Goal: Information Seeking & Learning: Check status

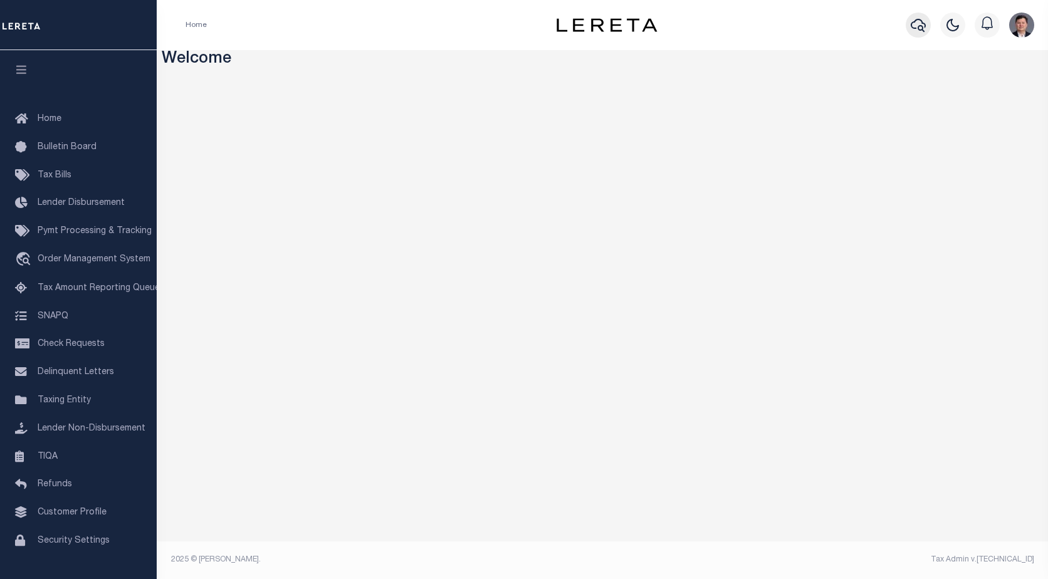
click at [915, 22] on icon "button" at bounding box center [918, 25] width 15 height 13
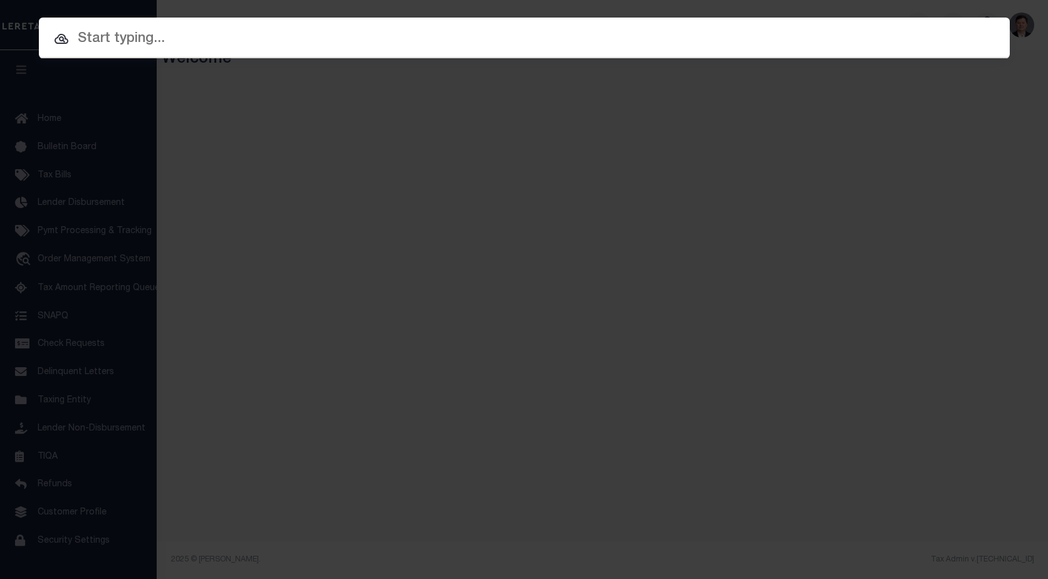
click at [81, 41] on input "text" at bounding box center [524, 39] width 971 height 22
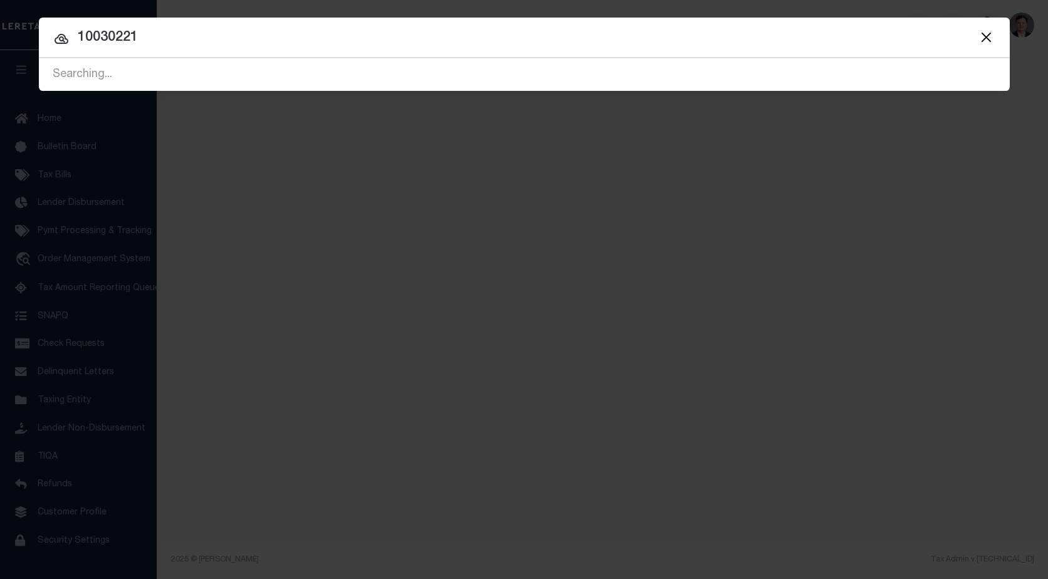
type input "10030221"
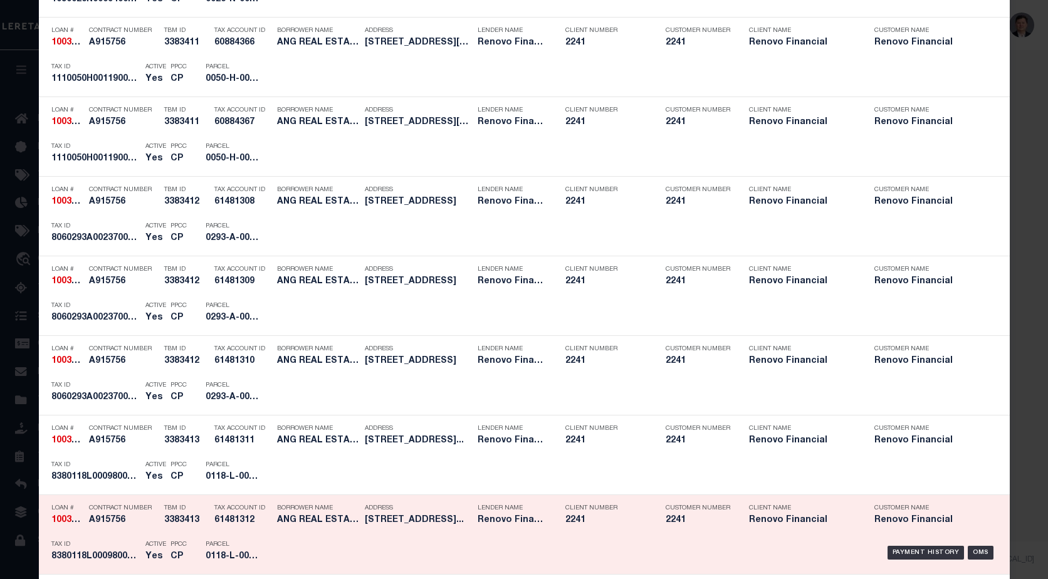
scroll to position [690, 0]
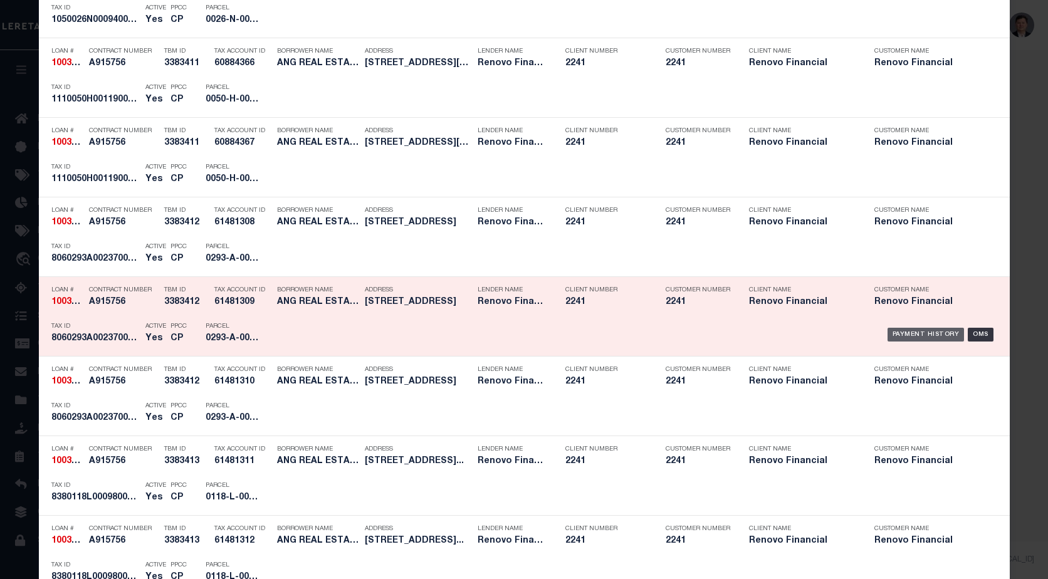
click at [919, 332] on div "Payment History" at bounding box center [926, 335] width 77 height 14
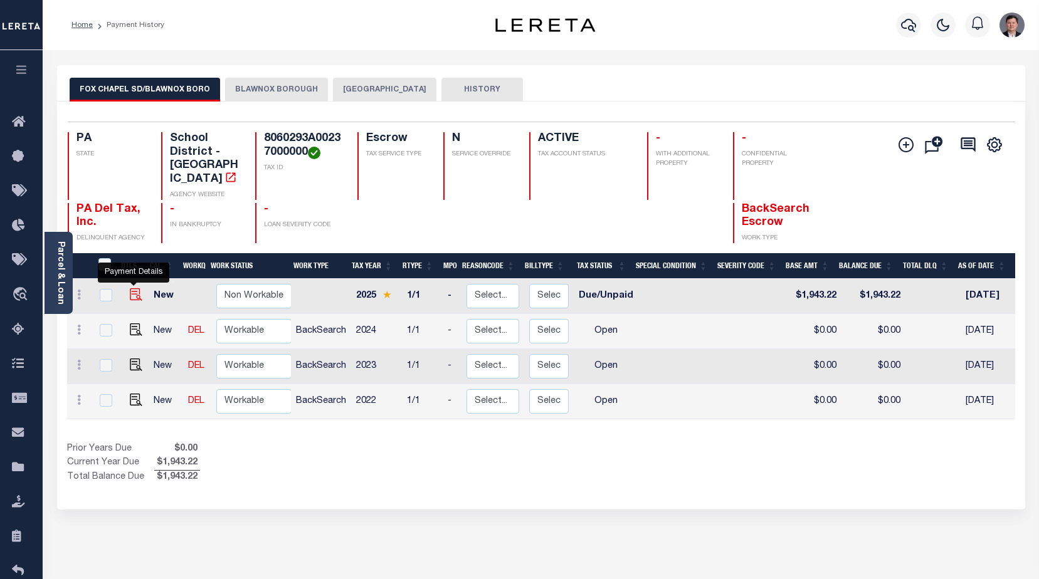
click at [134, 288] on img "" at bounding box center [136, 294] width 13 height 13
checkbox input "true"
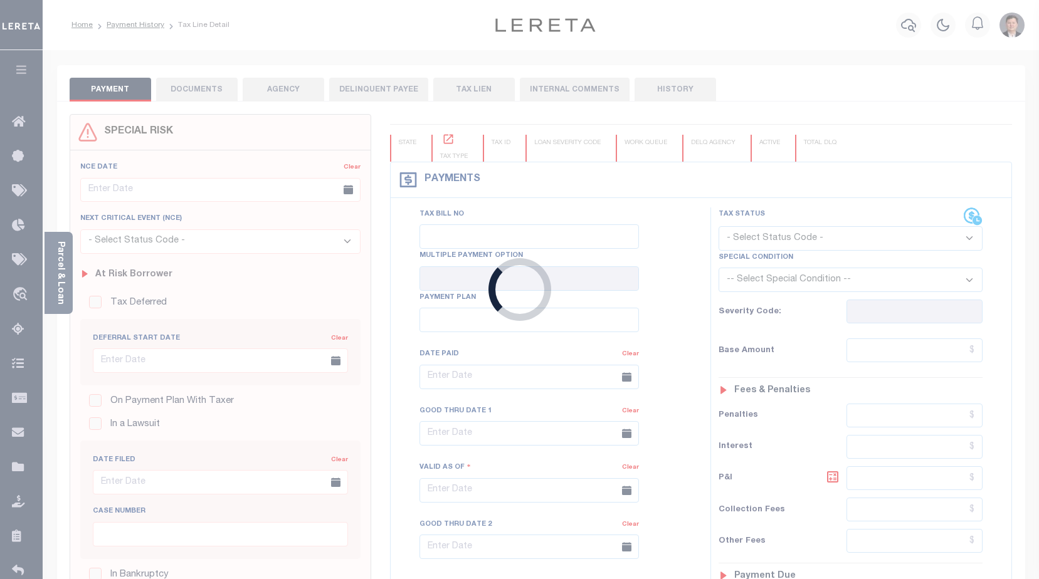
checkbox input "false"
type input "[DATE]"
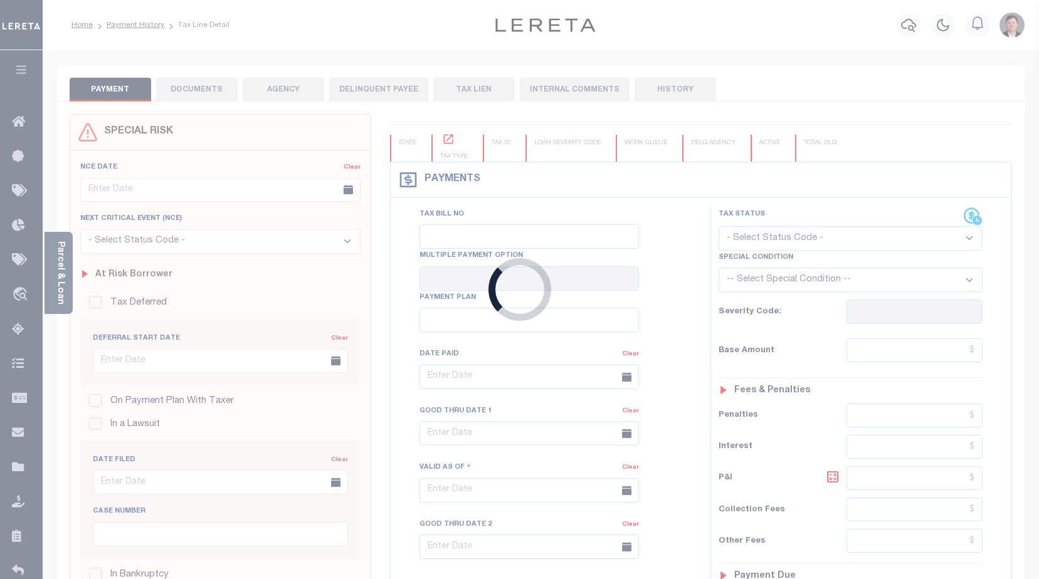
type input "[DATE]"
select select "DUE"
type input "$1,943.22"
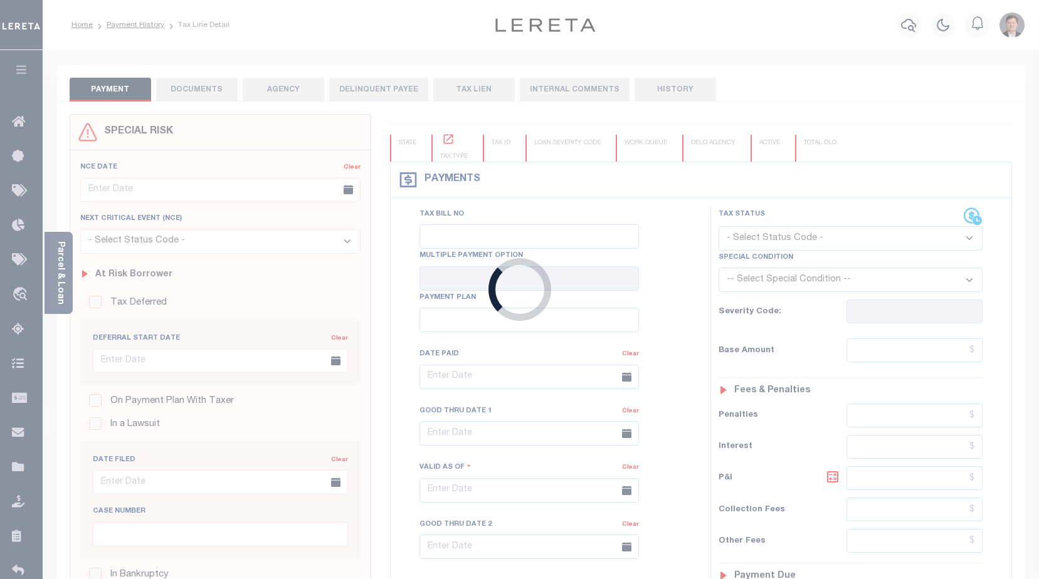
type input "$1,982.88"
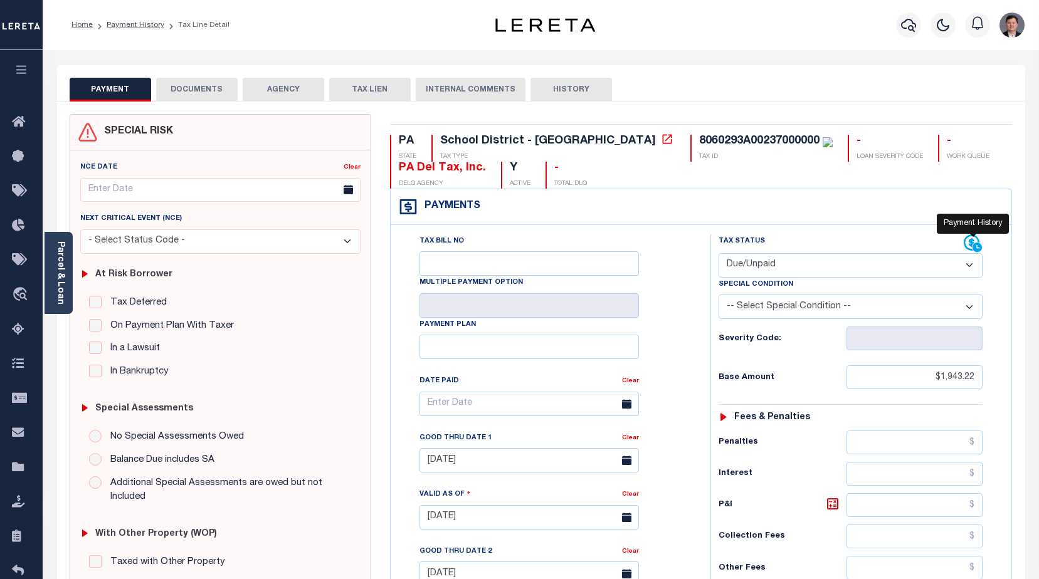
click at [971, 245] on icon at bounding box center [973, 243] width 19 height 19
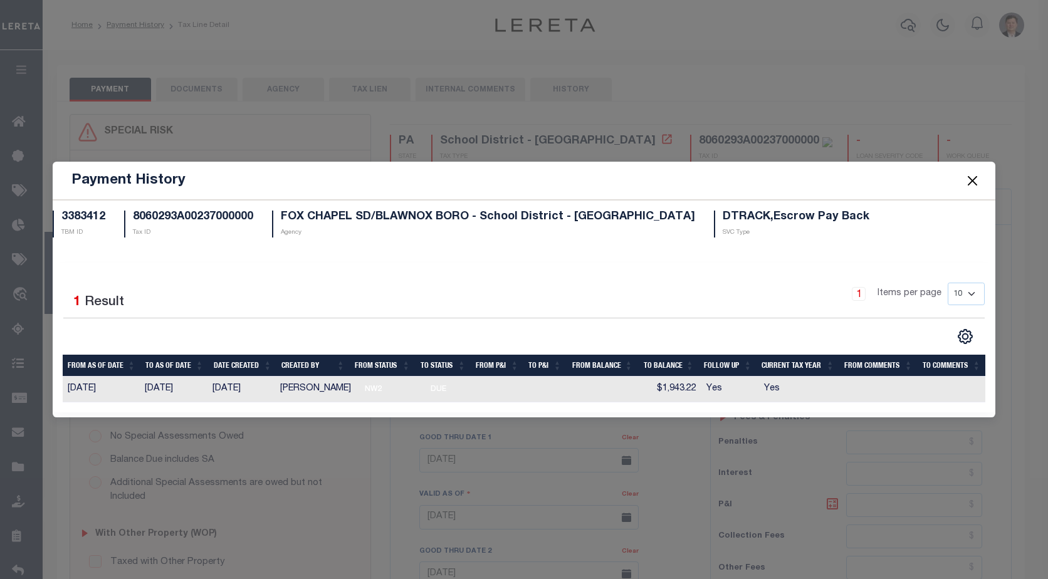
click at [975, 179] on button "Close" at bounding box center [972, 180] width 16 height 16
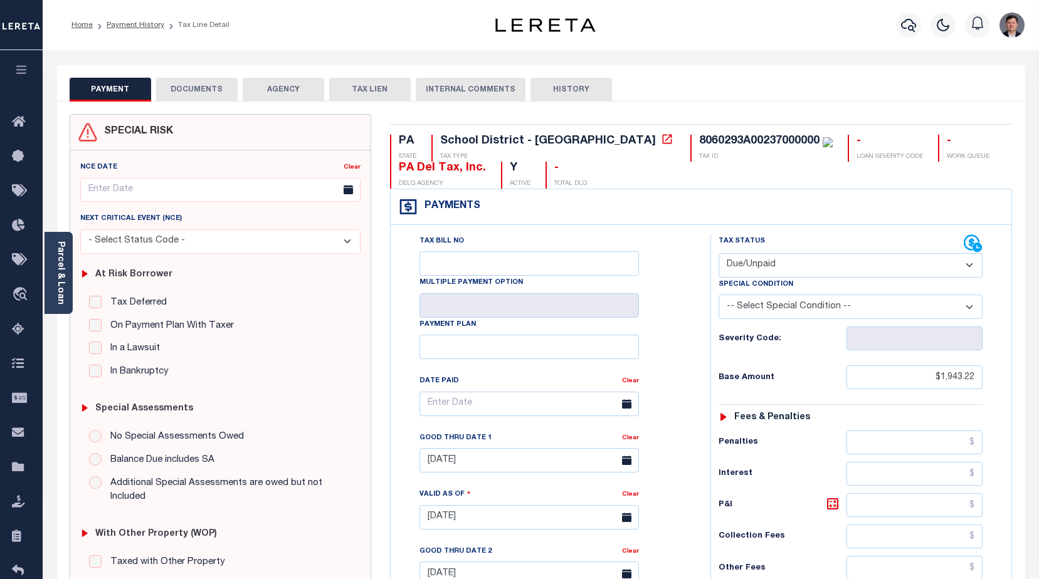
click at [572, 87] on button "HISTORY" at bounding box center [570, 90] width 81 height 24
select select "50"
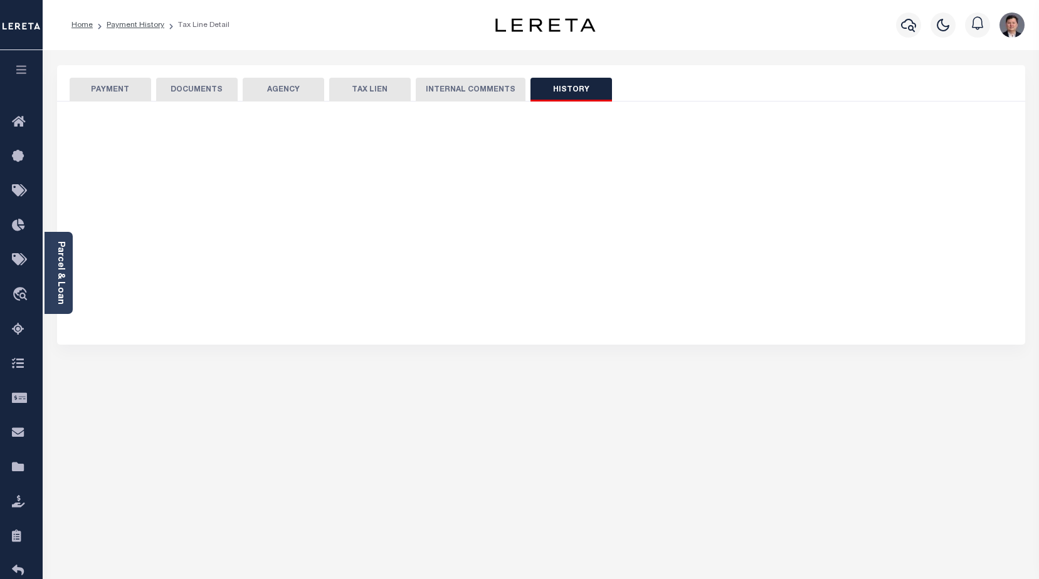
select select "50"
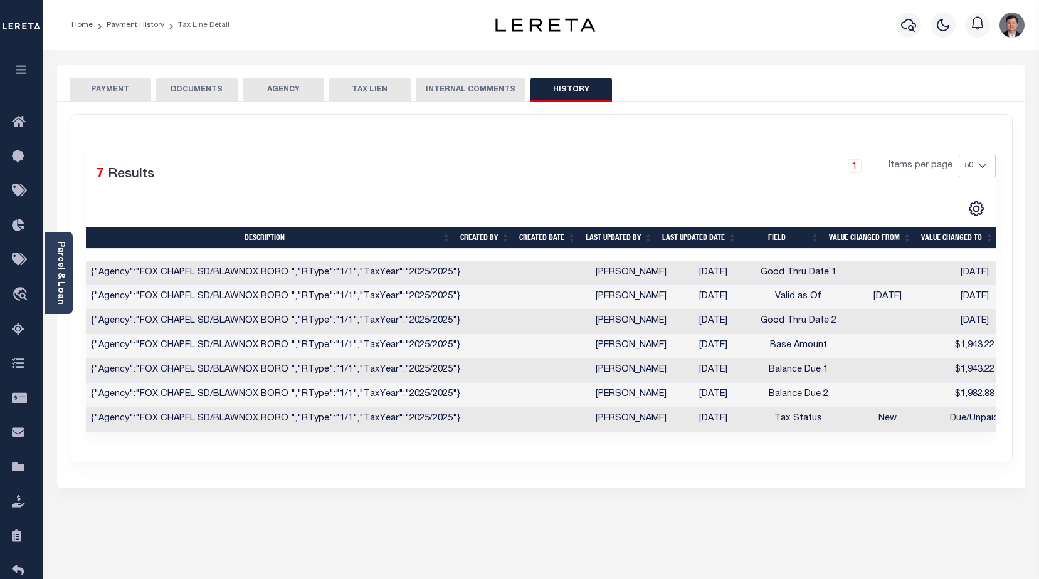
click at [125, 88] on button "PAYMENT" at bounding box center [110, 90] width 81 height 24
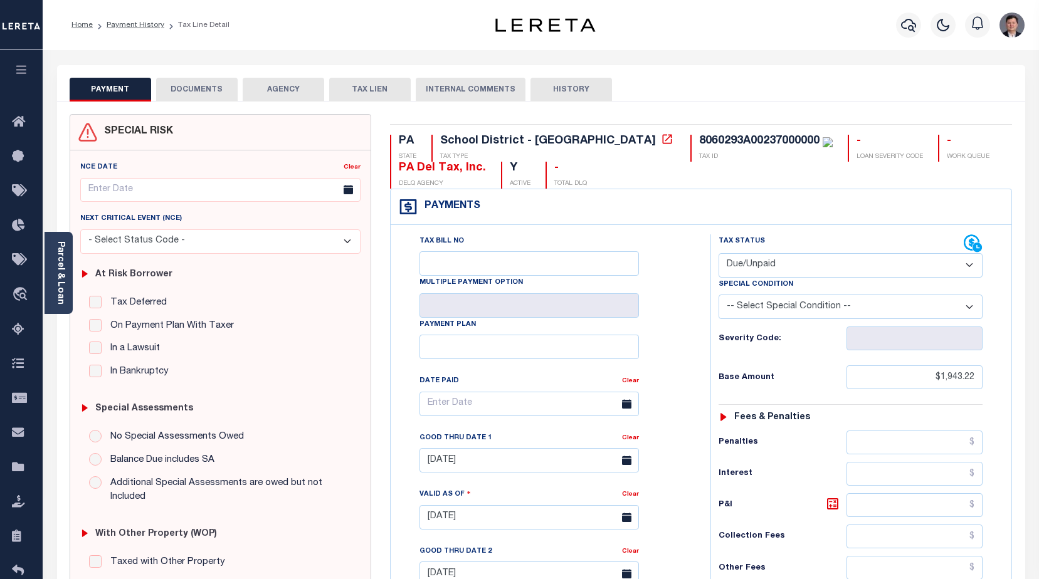
click at [446, 93] on button "INTERNAL COMMENTS" at bounding box center [471, 90] width 110 height 24
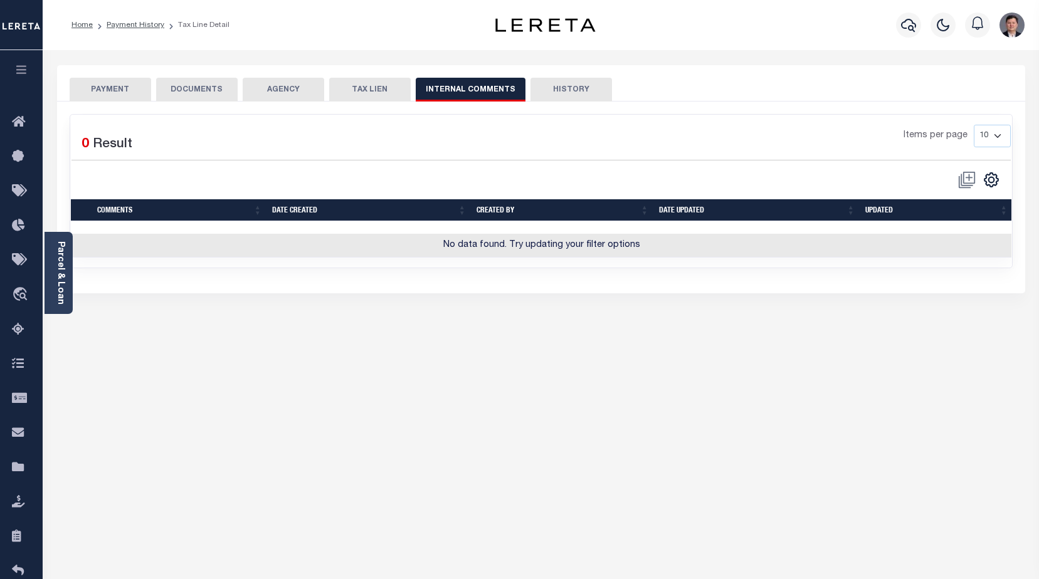
click at [369, 91] on button "TAX LIEN" at bounding box center [369, 90] width 81 height 24
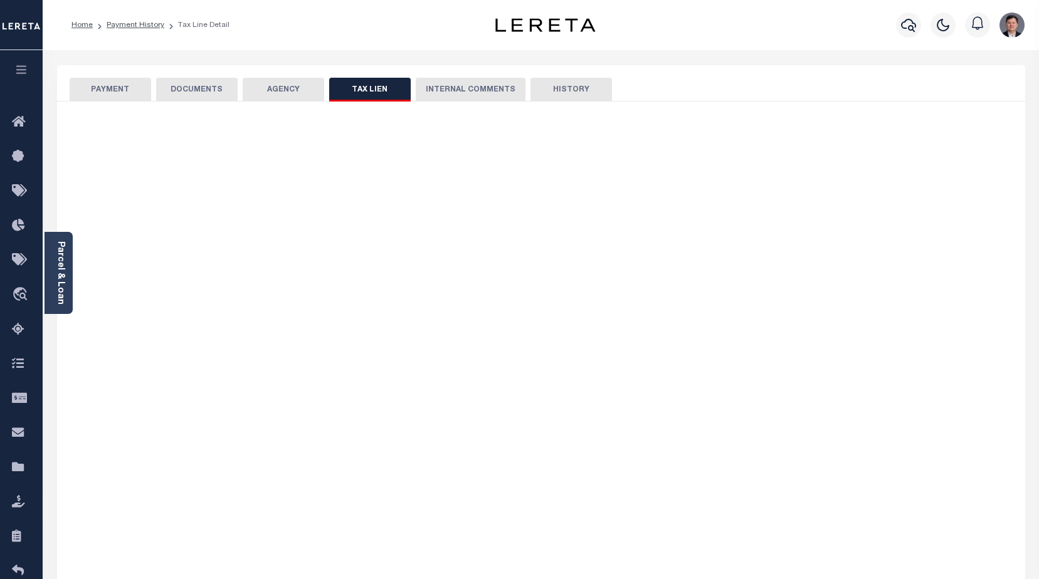
checkbox input "false"
radio input "true"
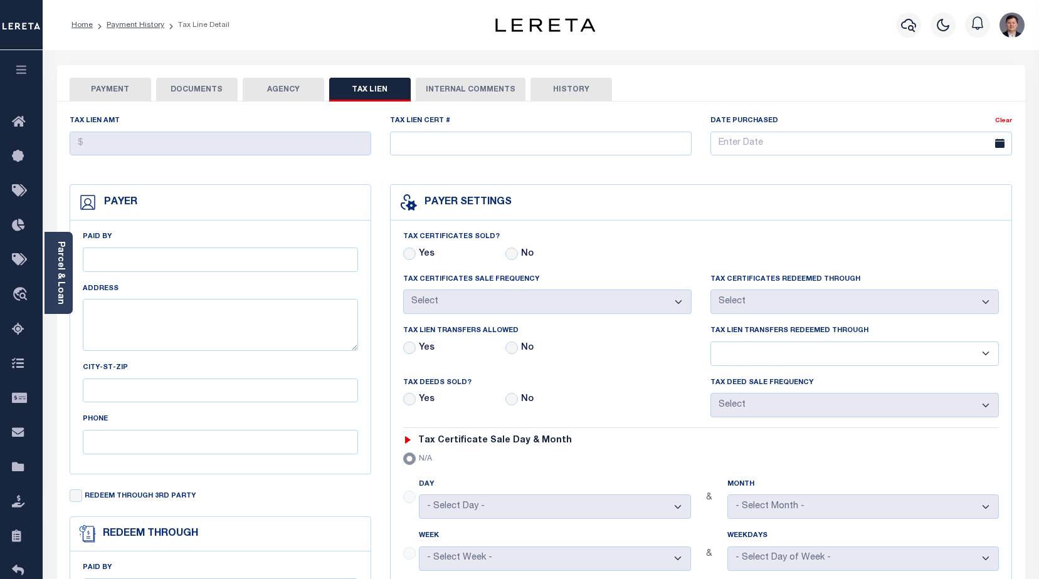
click at [300, 92] on button "AGENCY" at bounding box center [283, 90] width 81 height 24
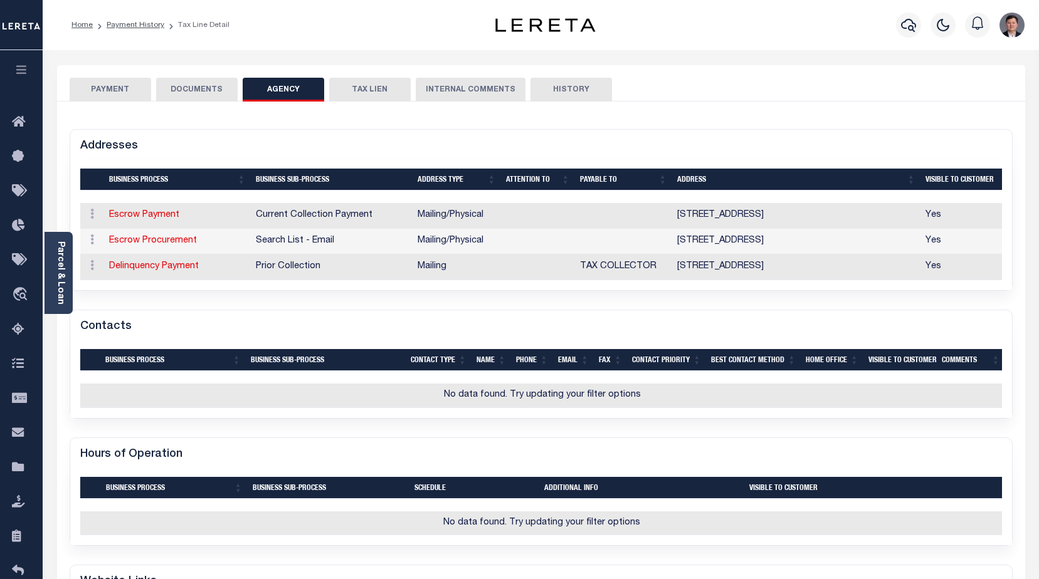
click at [199, 88] on button "DOCUMENTS" at bounding box center [196, 90] width 81 height 24
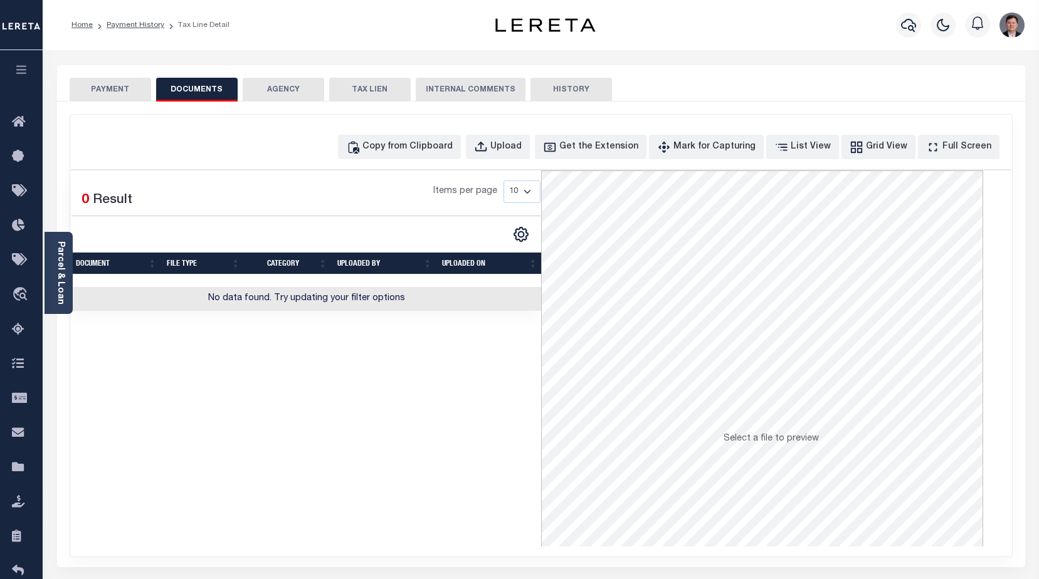
click at [113, 88] on button "PAYMENT" at bounding box center [110, 90] width 81 height 24
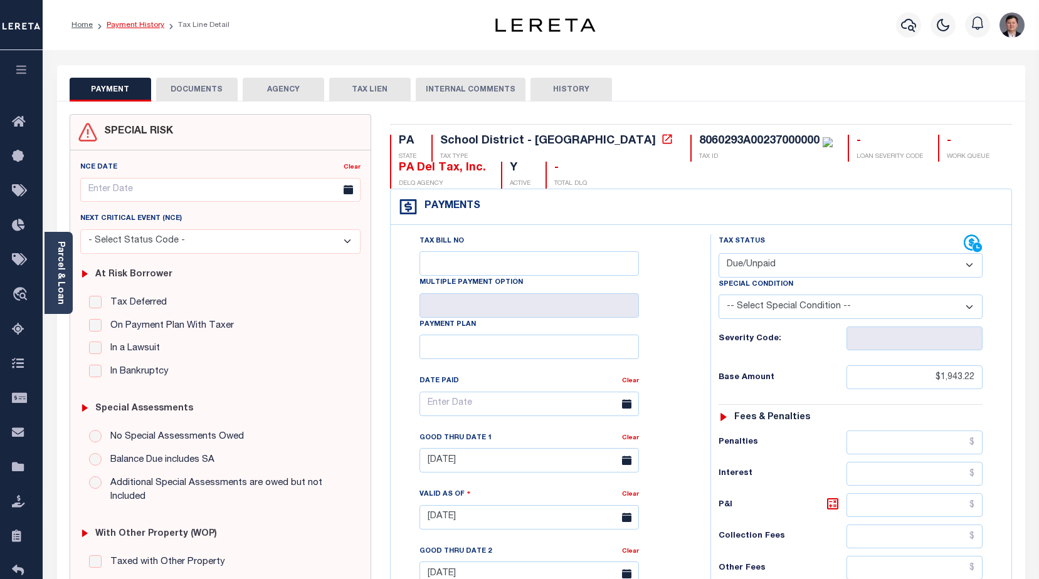
click at [133, 23] on link "Payment History" at bounding box center [136, 25] width 58 height 8
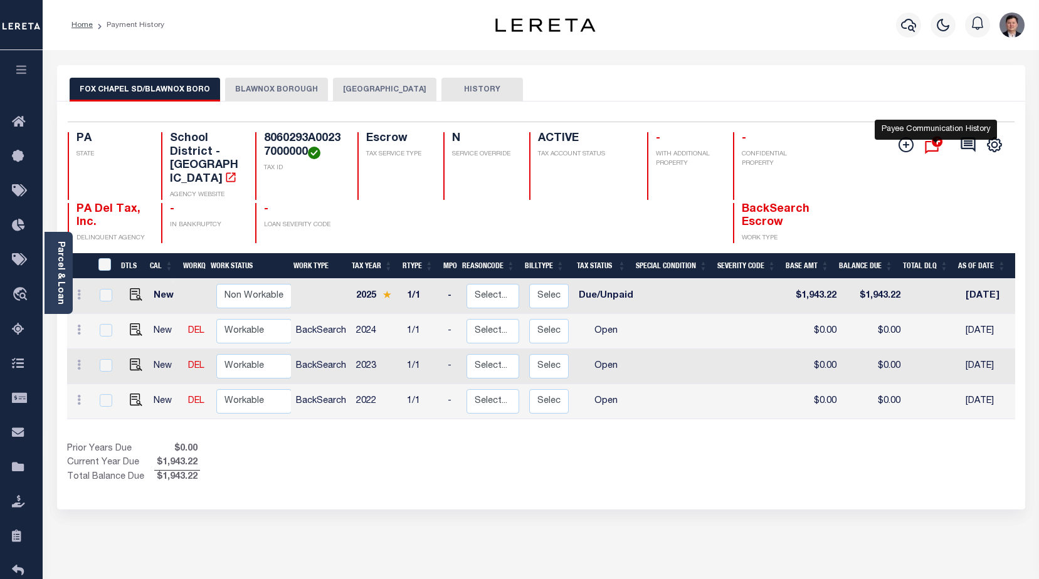
click at [931, 148] on icon "" at bounding box center [935, 145] width 21 height 24
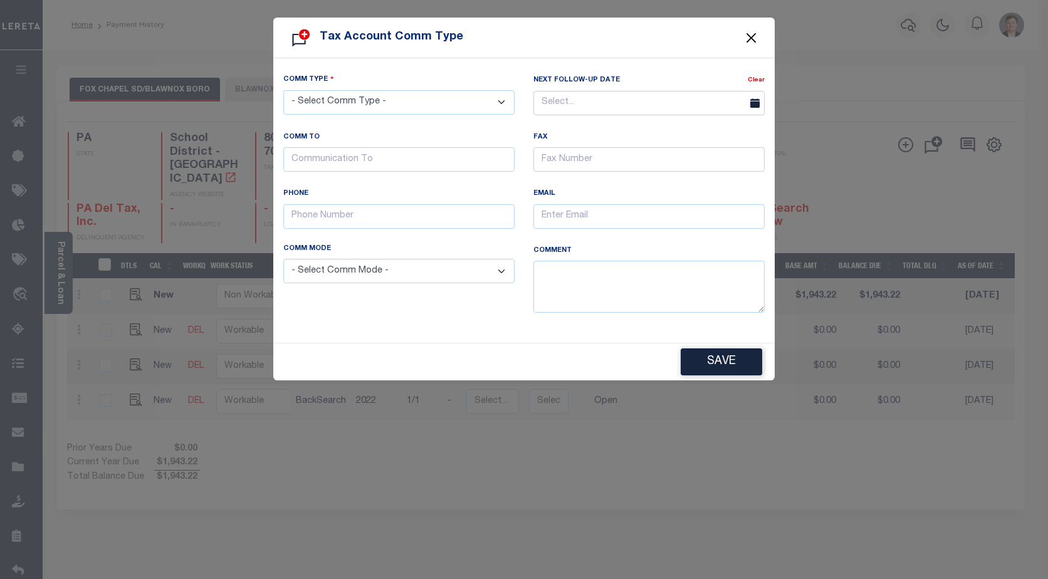
click at [755, 36] on button "Close" at bounding box center [752, 37] width 16 height 16
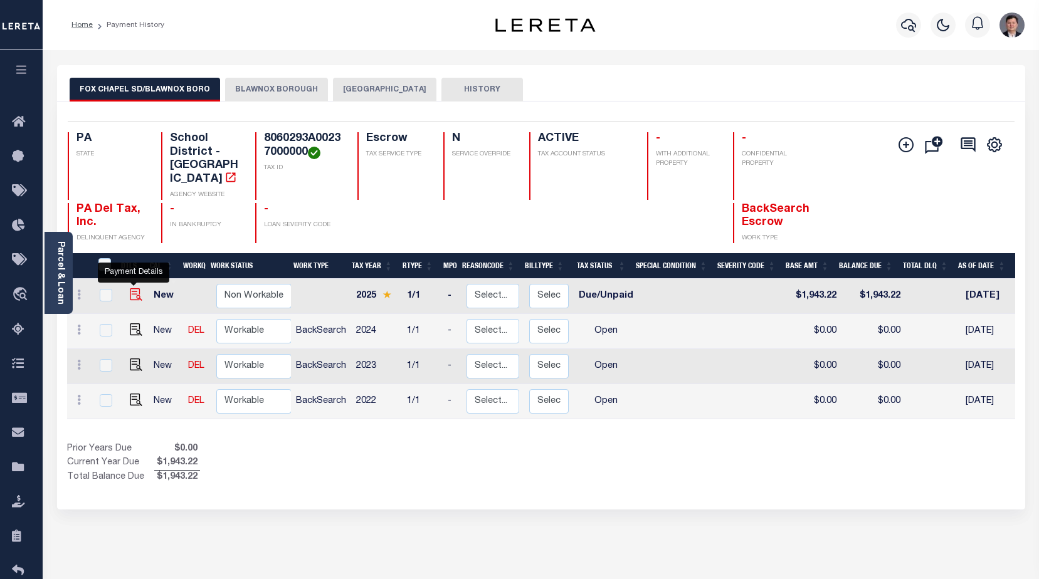
click at [132, 288] on img "" at bounding box center [136, 294] width 13 height 13
checkbox input "true"
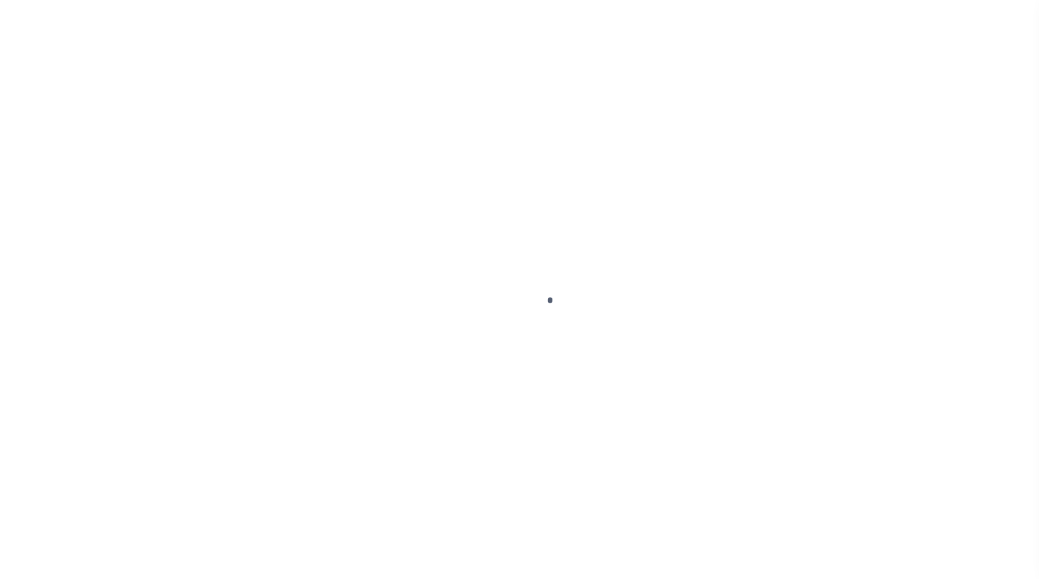
checkbox input "false"
type input "[DATE]"
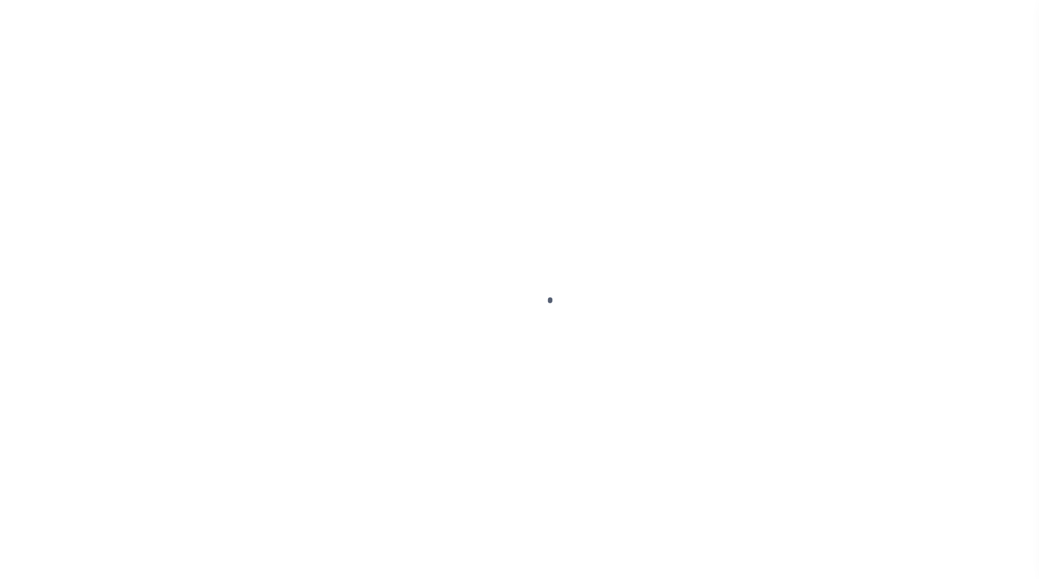
type input "[DATE]"
select select "DUE"
type input "$1,943.22"
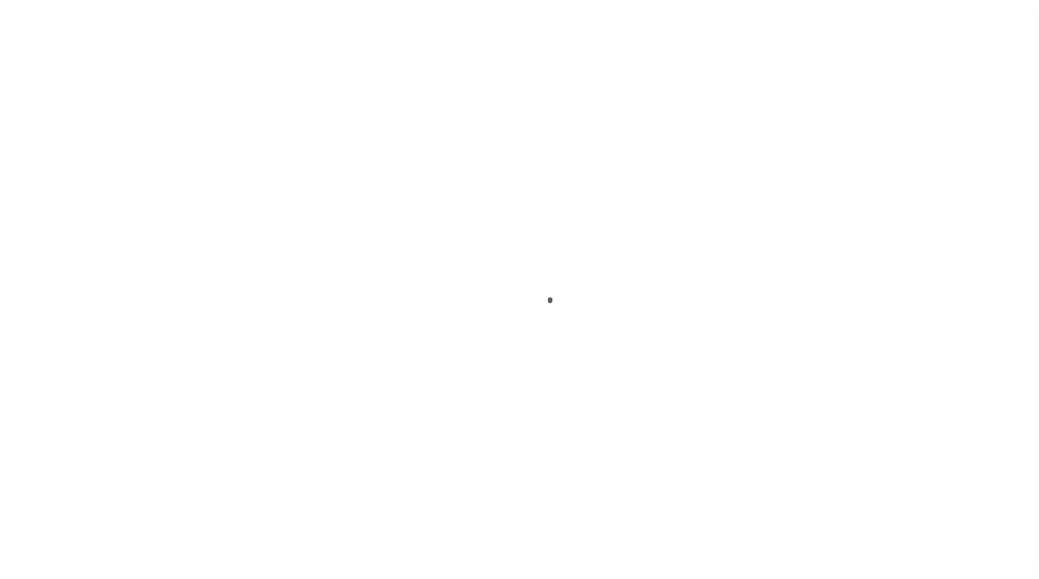
type input "$1,982.88"
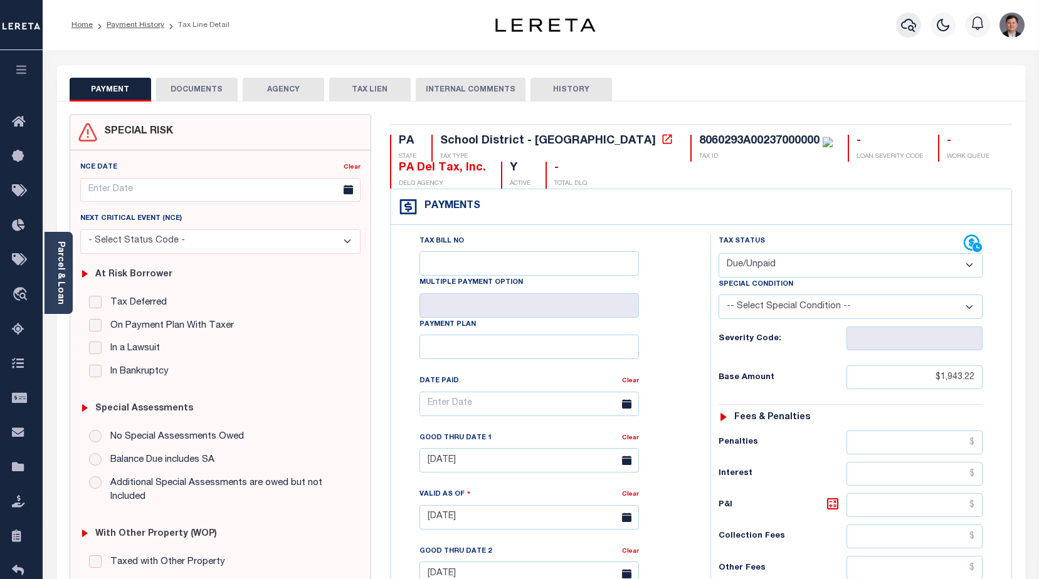
click at [908, 26] on icon "button" at bounding box center [908, 25] width 15 height 15
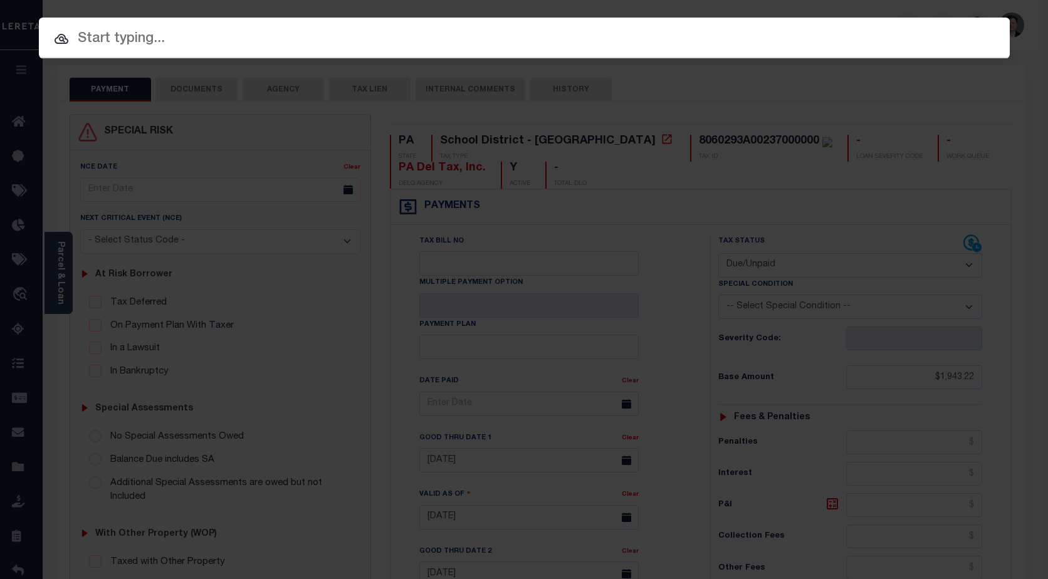
click at [248, 41] on input "text" at bounding box center [524, 39] width 971 height 22
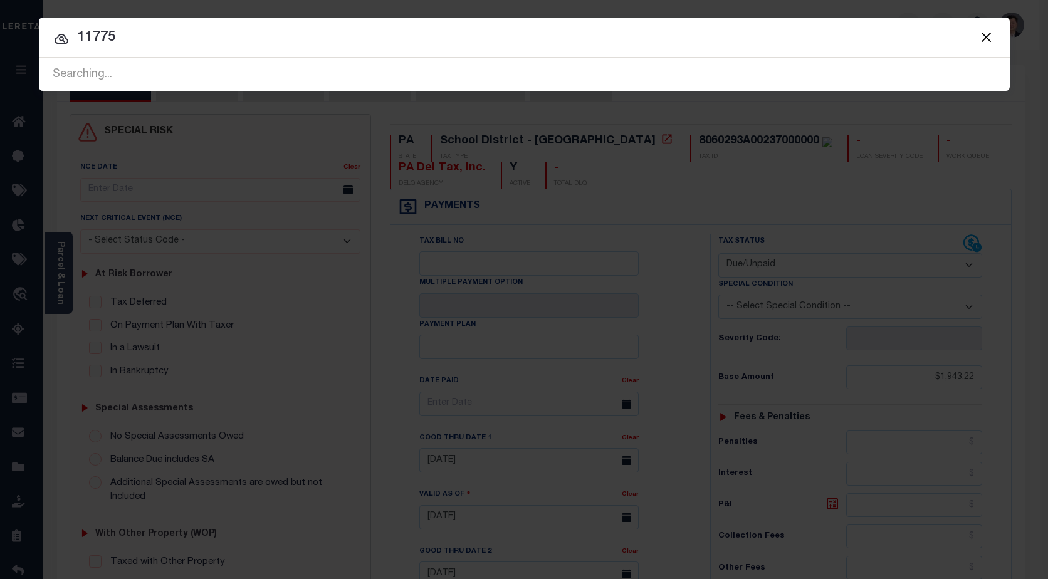
type input "11775"
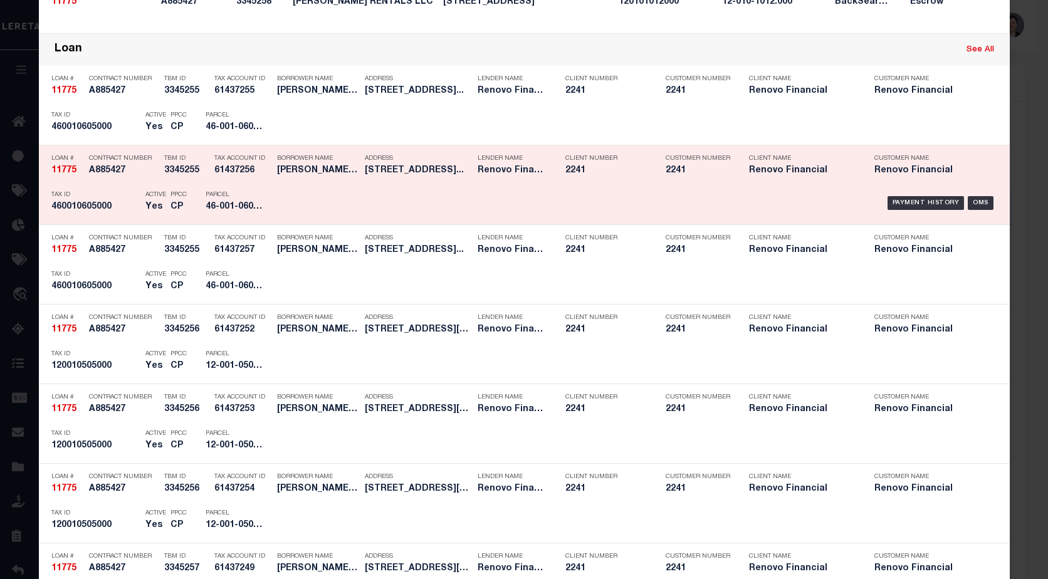
scroll to position [313, 0]
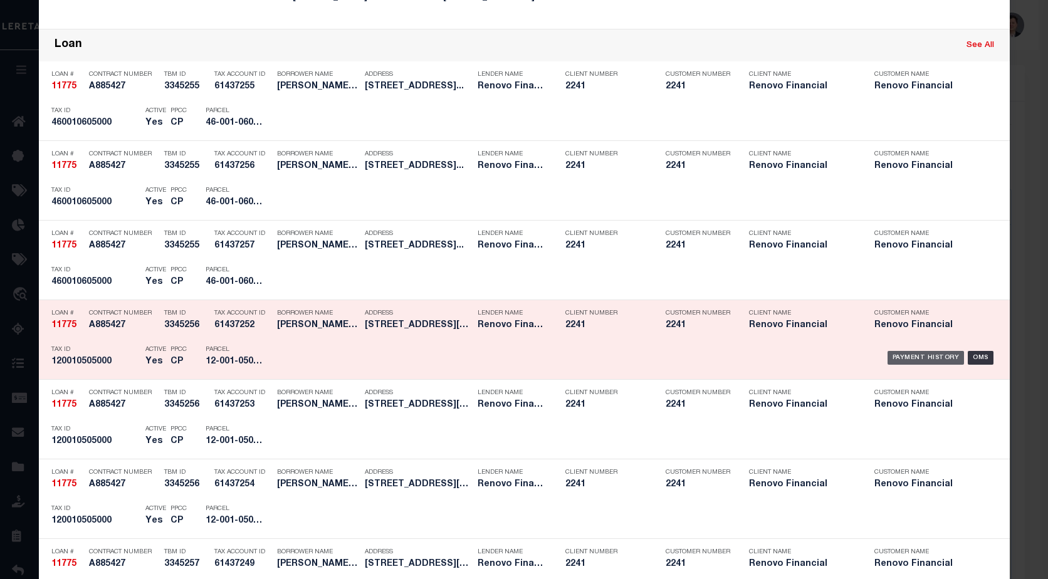
click at [915, 358] on div "Payment History" at bounding box center [926, 358] width 77 height 14
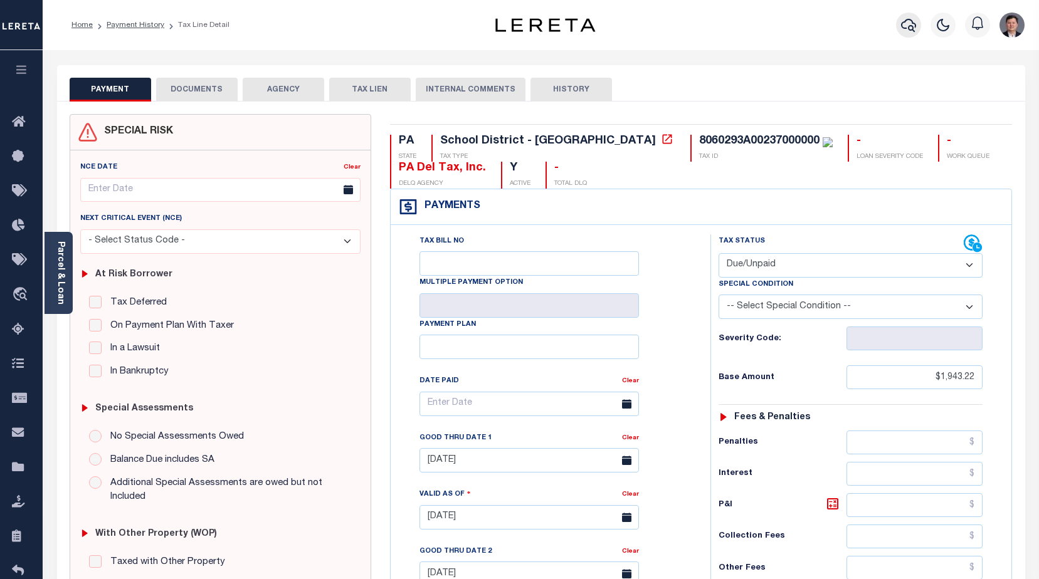
click at [911, 22] on icon "button" at bounding box center [908, 25] width 15 height 15
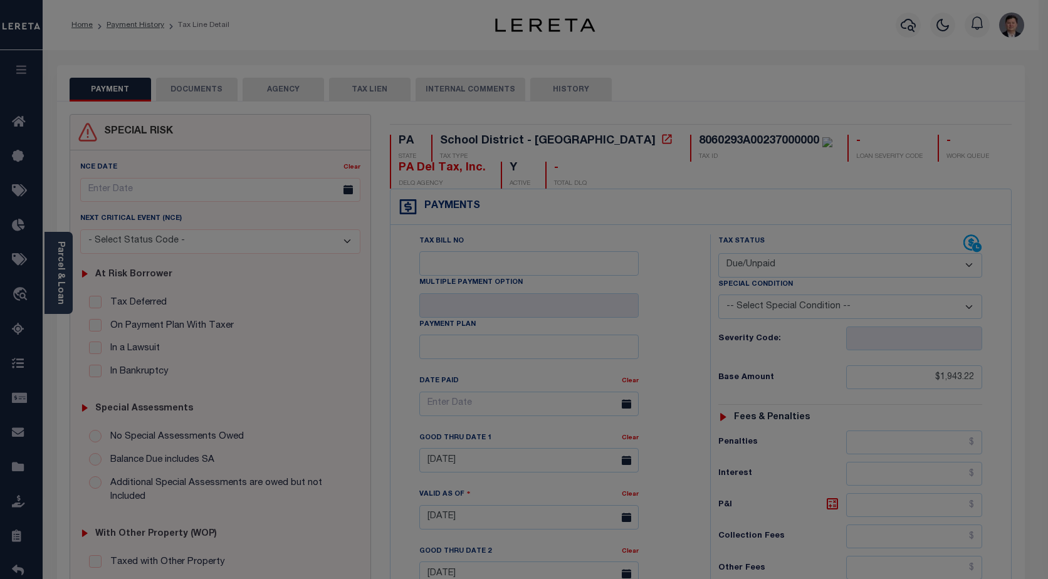
scroll to position [0, 0]
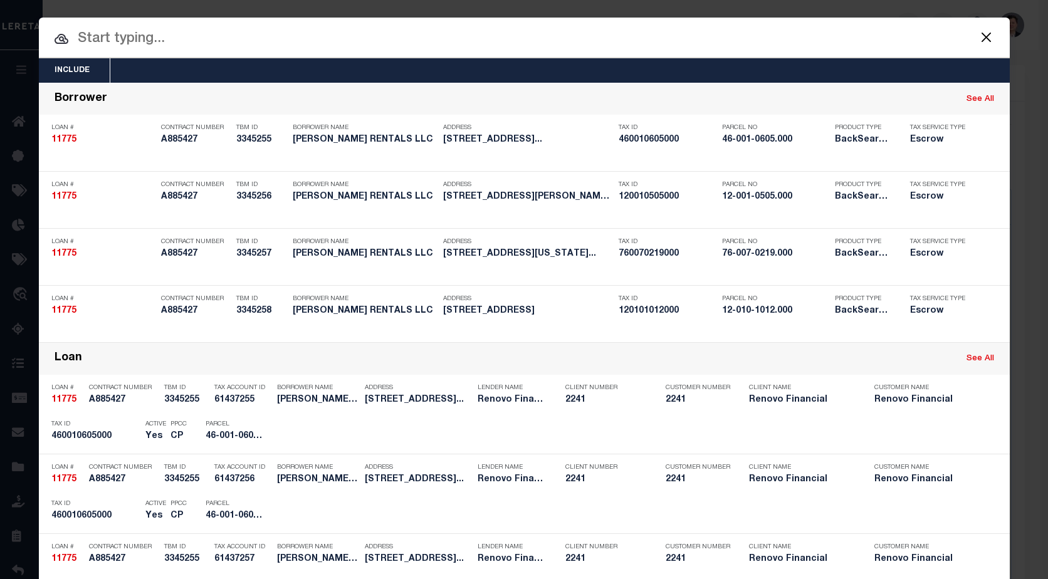
click at [139, 33] on input "text" at bounding box center [524, 39] width 971 height 22
type input "11775"
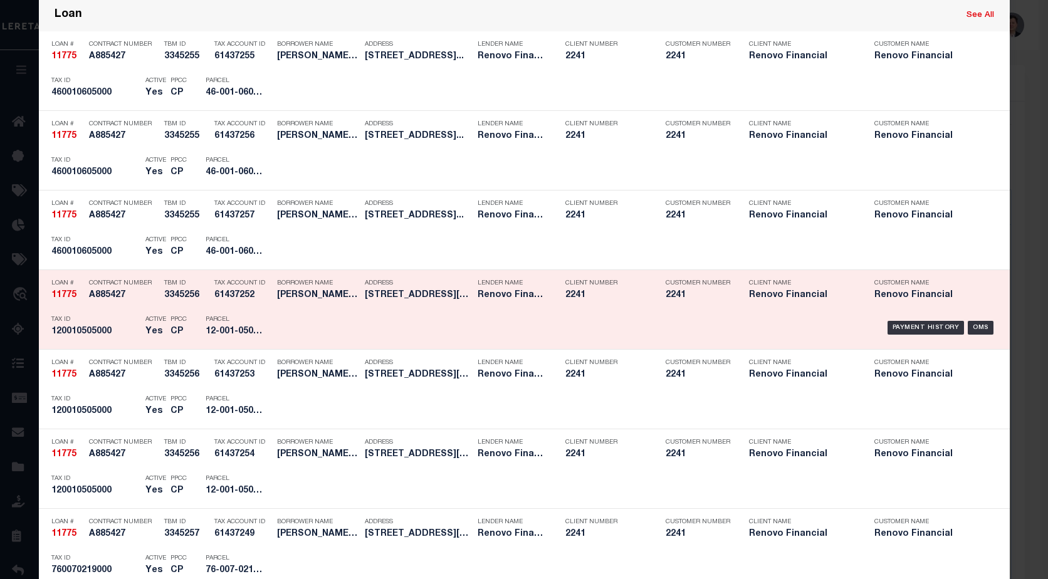
scroll to position [439, 0]
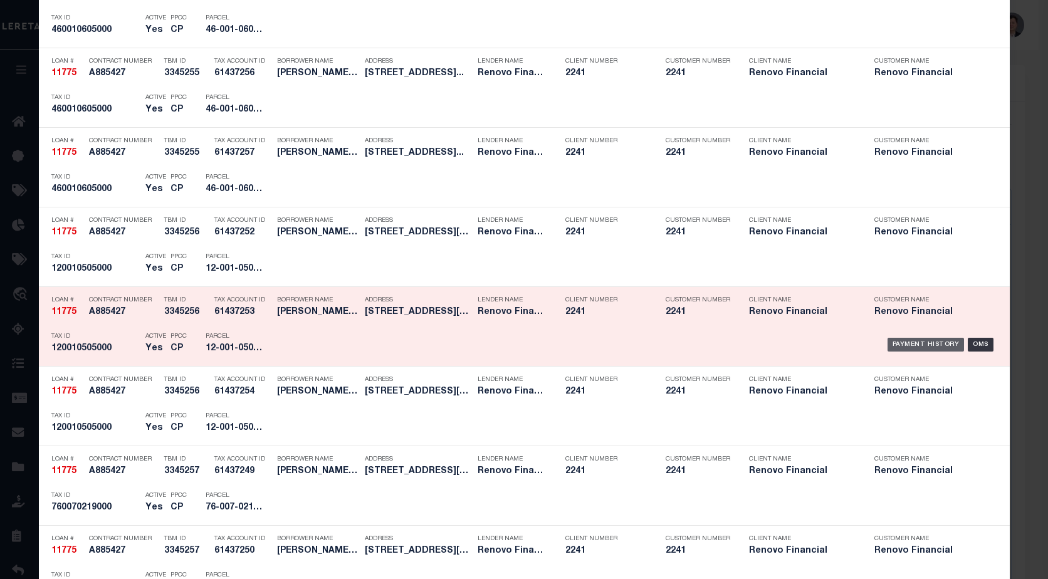
click at [917, 346] on div "Payment History" at bounding box center [926, 345] width 77 height 14
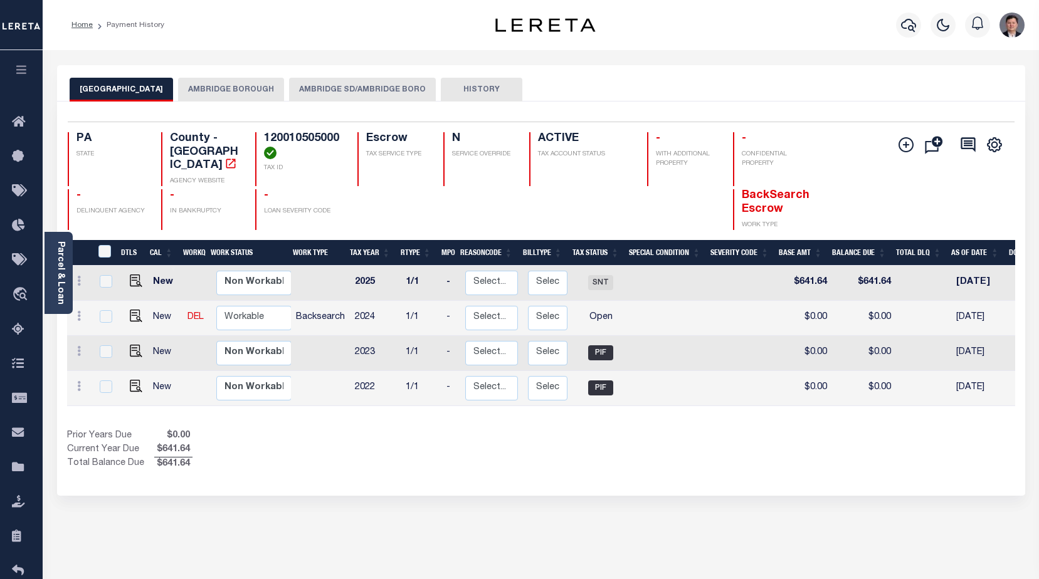
click at [312, 85] on button "AMBRIDGE SD/AMBRIDGE BORO" at bounding box center [362, 90] width 147 height 24
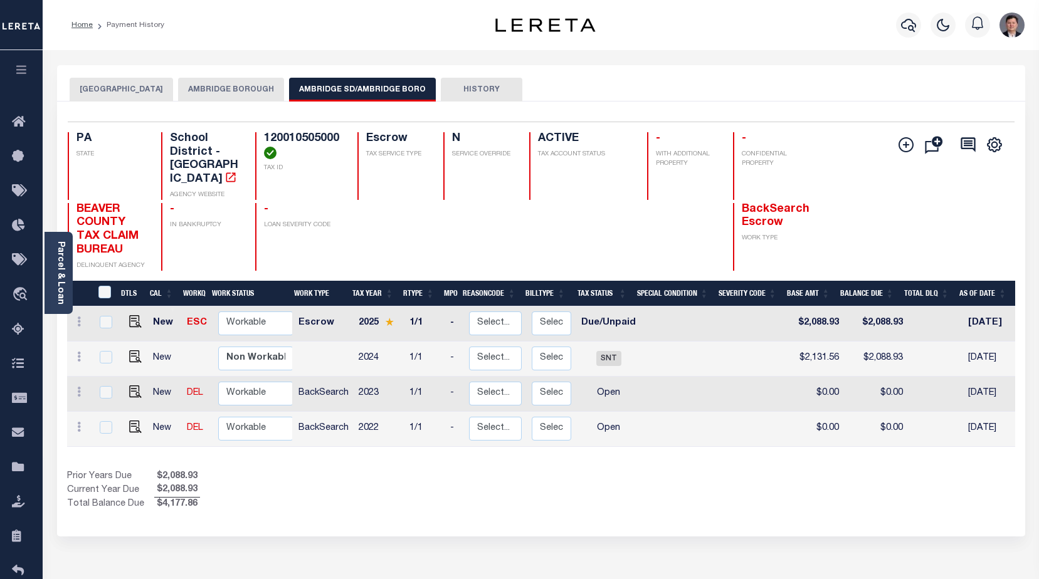
click at [468, 88] on button "HISTORY" at bounding box center [481, 90] width 81 height 24
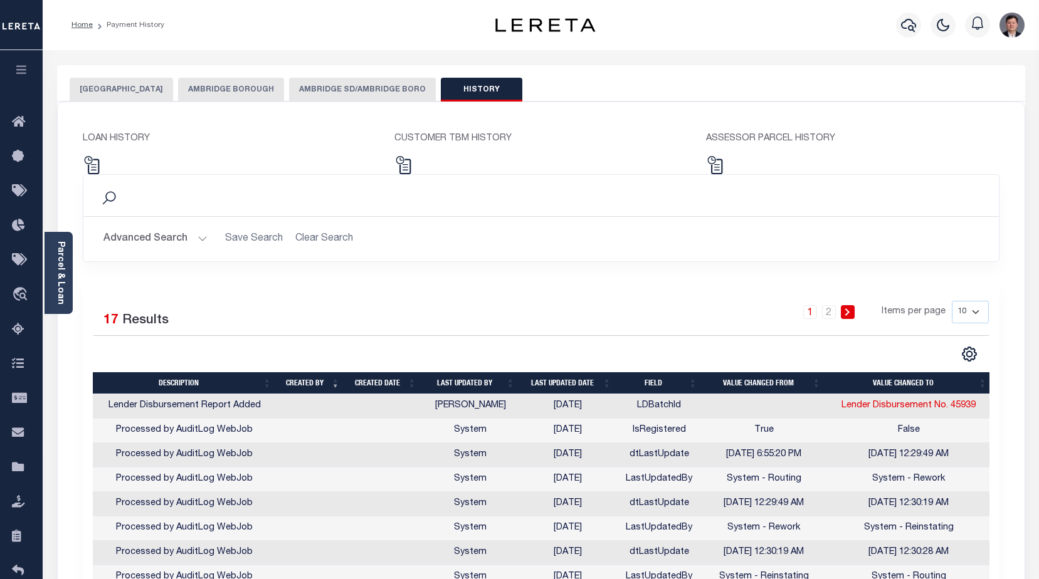
click at [337, 92] on button "AMBRIDGE SD/AMBRIDGE BORO" at bounding box center [362, 90] width 147 height 24
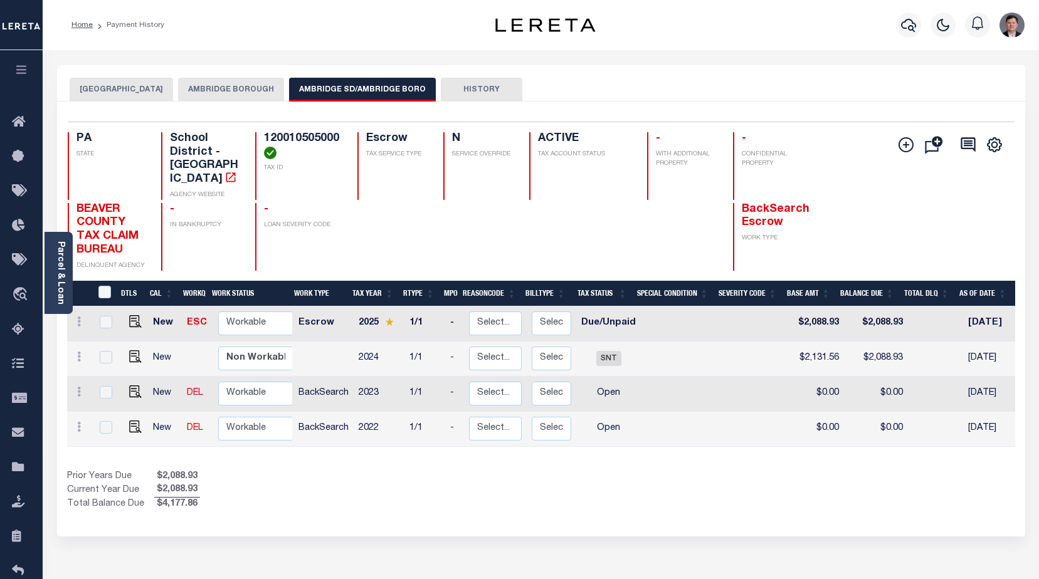
drag, startPoint x: 191, startPoint y: 310, endPoint x: 643, endPoint y: 55, distance: 518.5
click at [192, 318] on link "ESC" at bounding box center [197, 322] width 20 height 9
checkbox input "true"
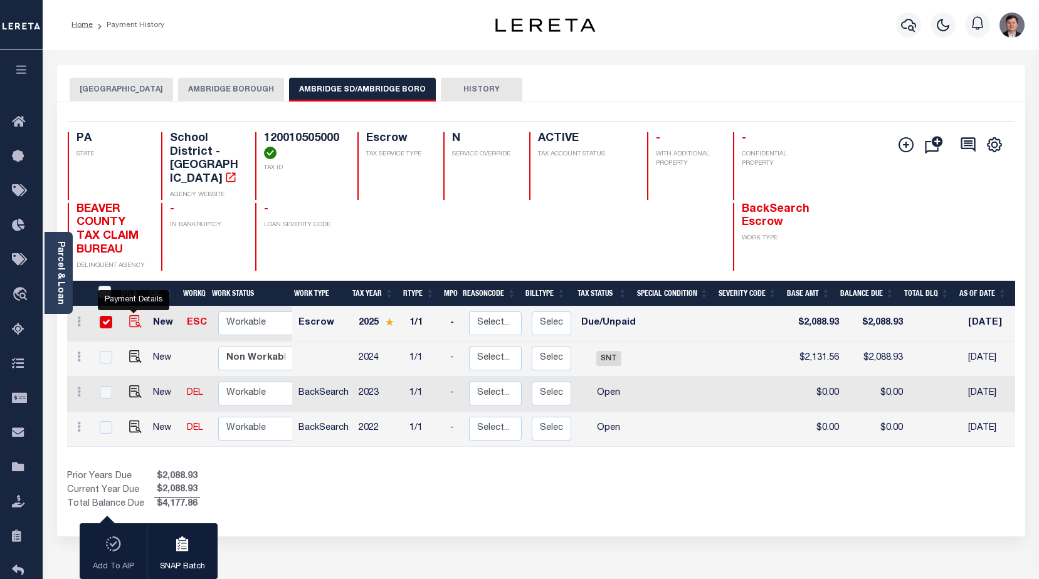
click at [137, 315] on img "" at bounding box center [135, 321] width 13 height 13
checkbox input "false"
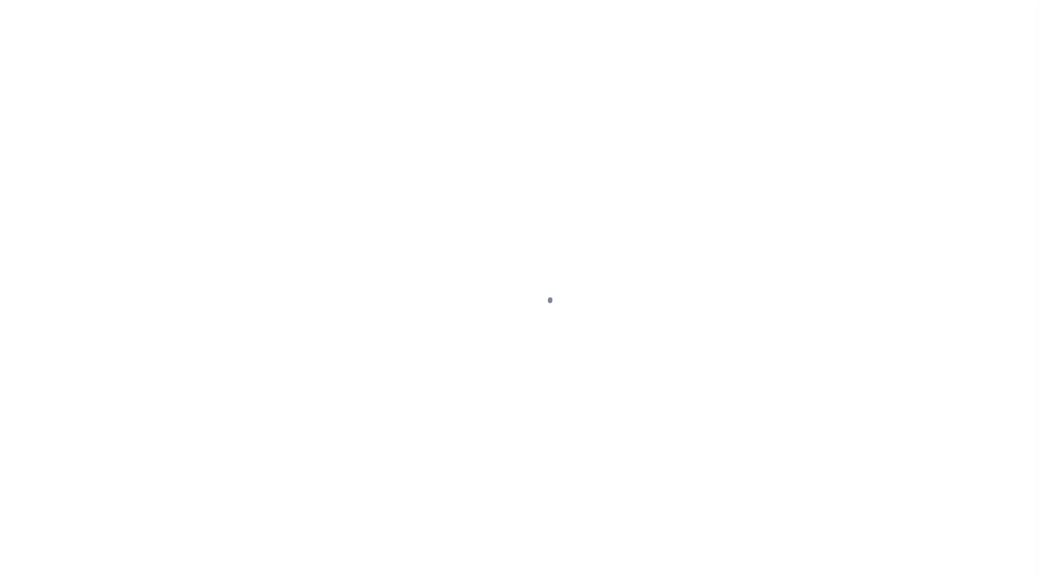
select select "DUE"
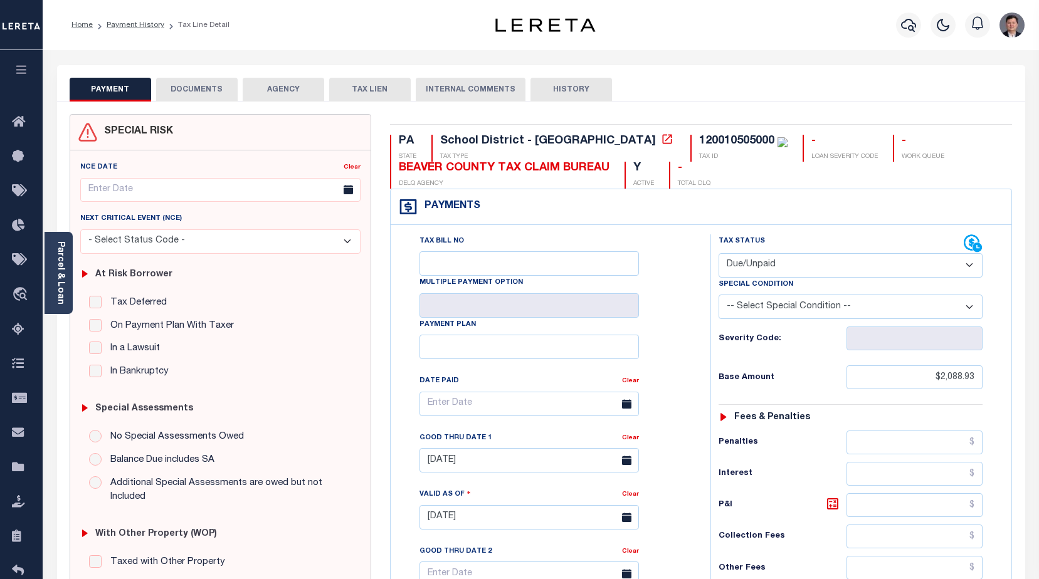
click at [579, 89] on button "HISTORY" at bounding box center [570, 90] width 81 height 24
select select "50"
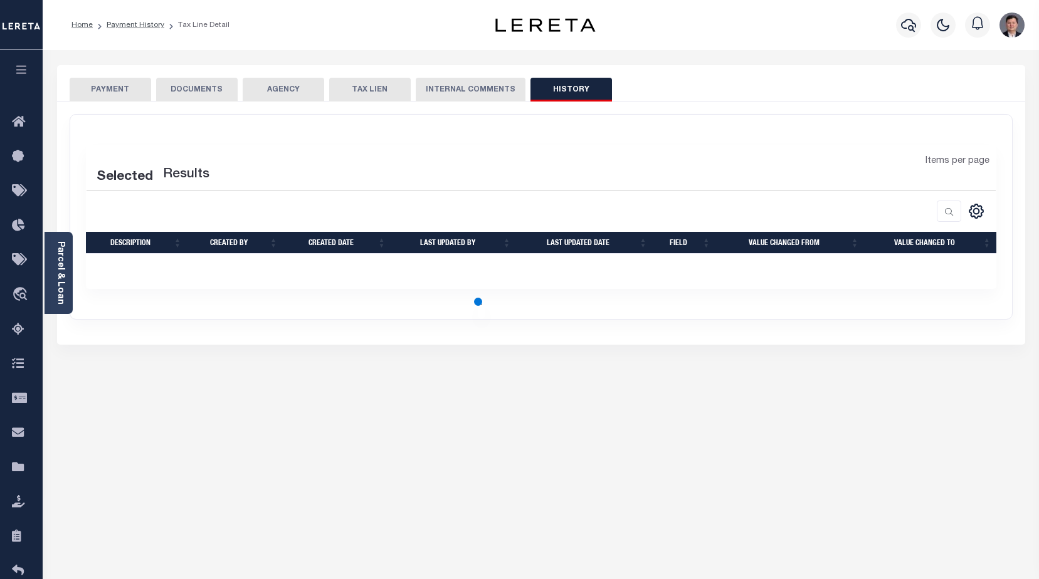
select select "50"
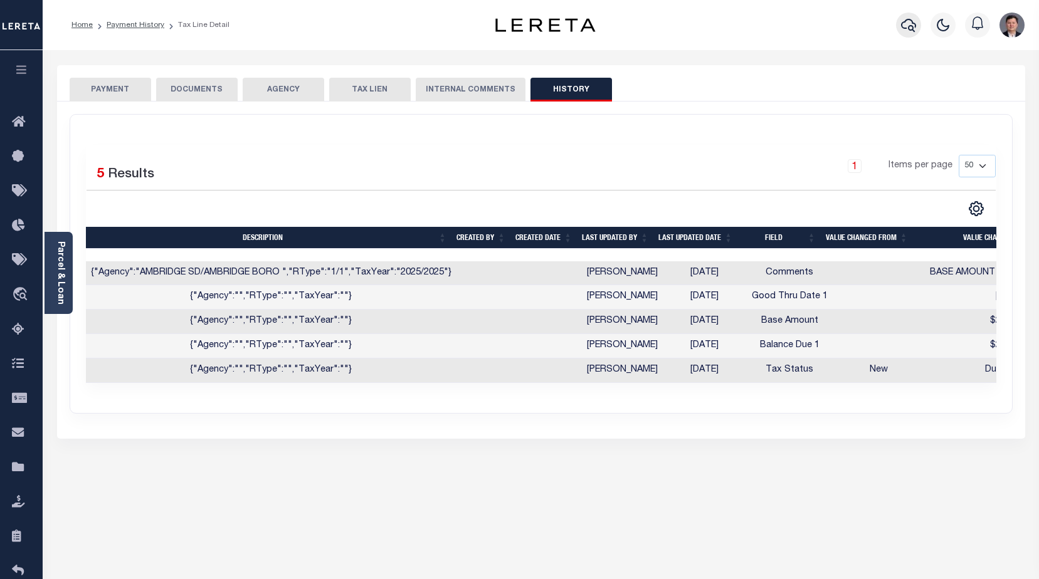
click at [910, 27] on icon "button" at bounding box center [908, 25] width 15 height 13
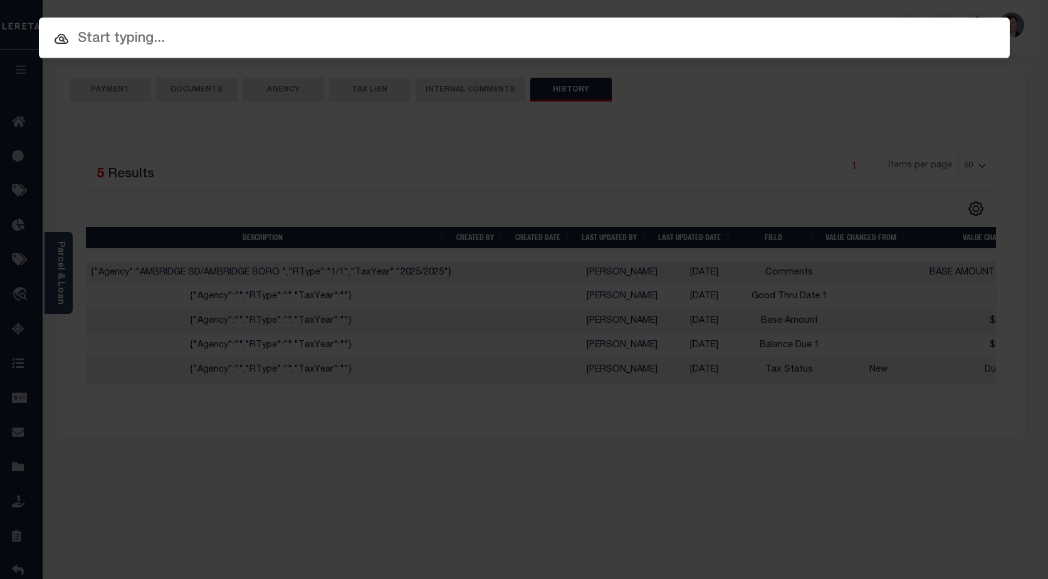
click at [173, 43] on input "text" at bounding box center [524, 39] width 971 height 22
paste input "10030221"
type input "10030221"
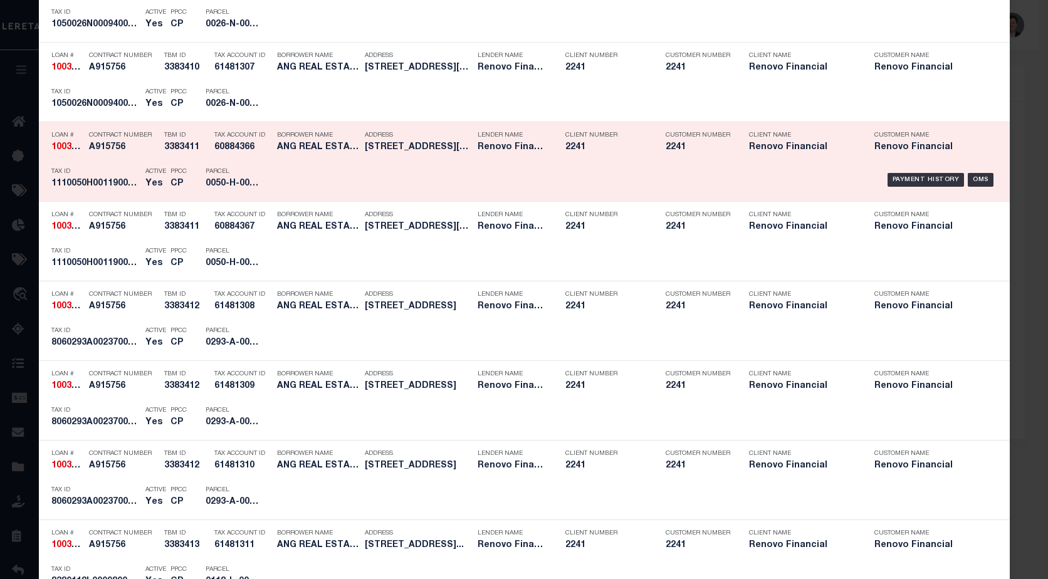
scroll to position [627, 0]
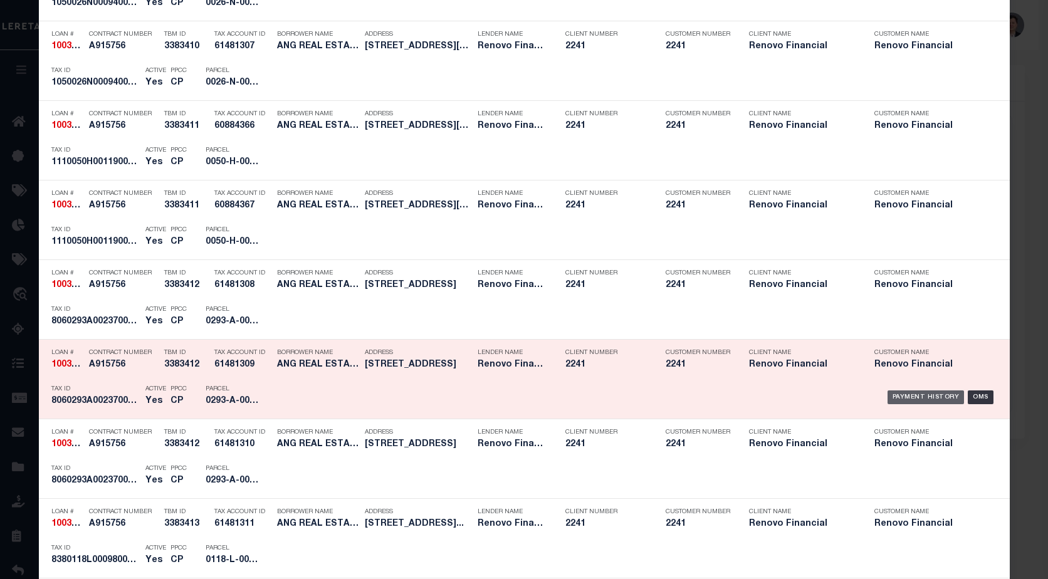
click at [912, 400] on div "Payment History" at bounding box center [926, 398] width 77 height 14
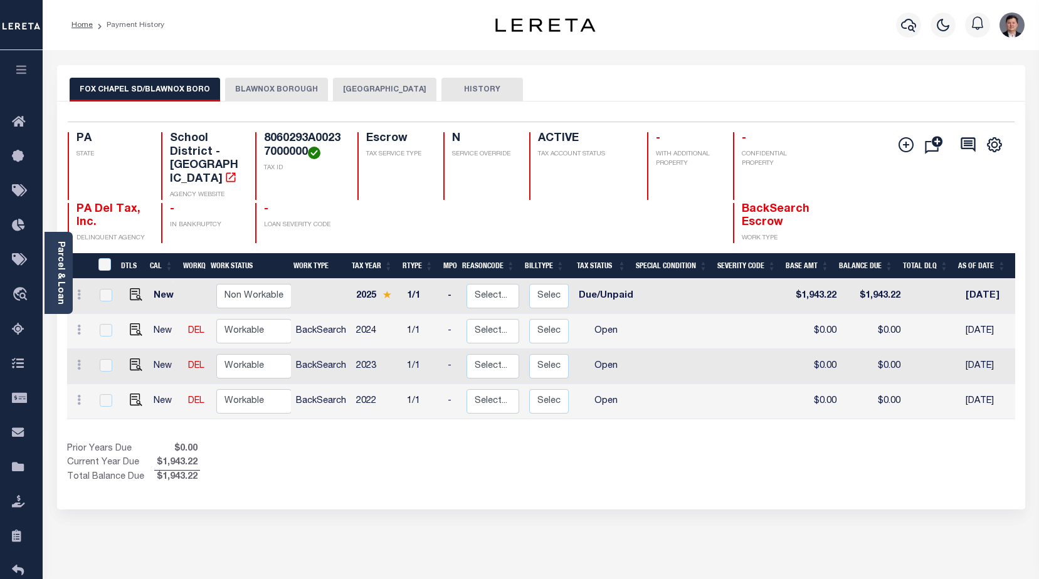
click at [483, 89] on button "HISTORY" at bounding box center [481, 90] width 81 height 24
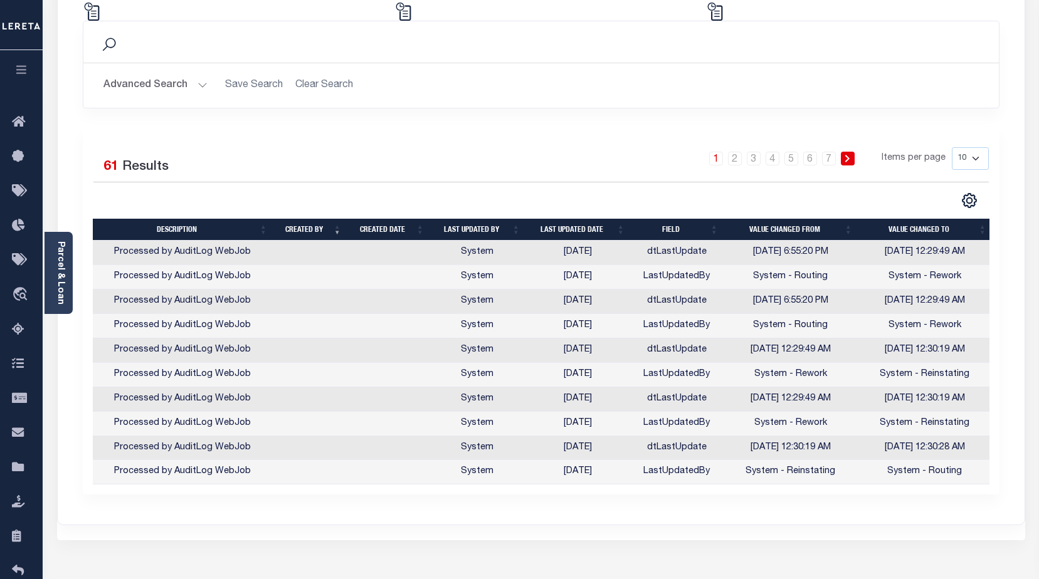
scroll to position [125, 0]
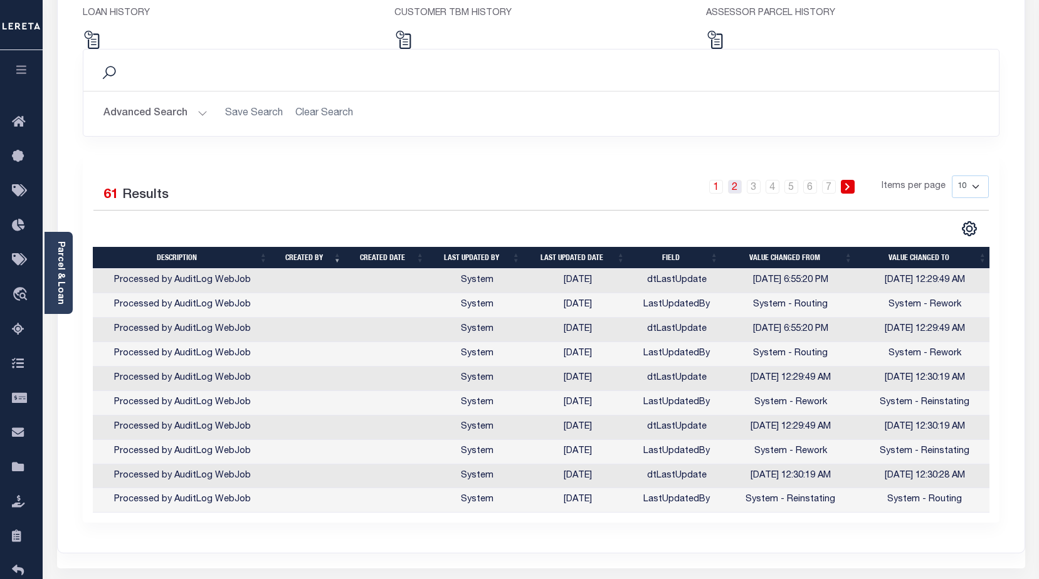
click at [738, 186] on link "2" at bounding box center [735, 187] width 14 height 14
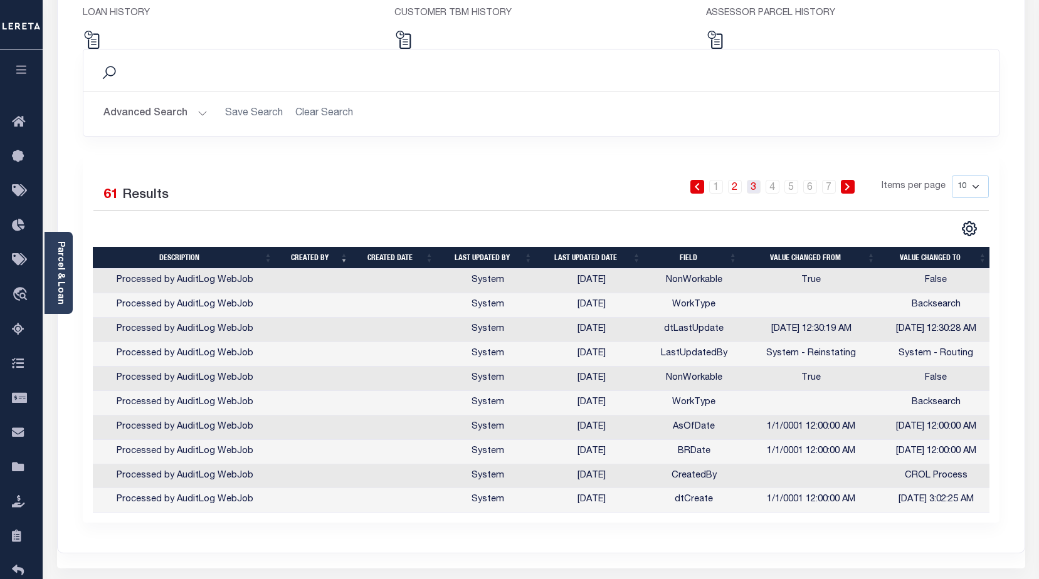
click at [754, 191] on link "3" at bounding box center [754, 187] width 14 height 14
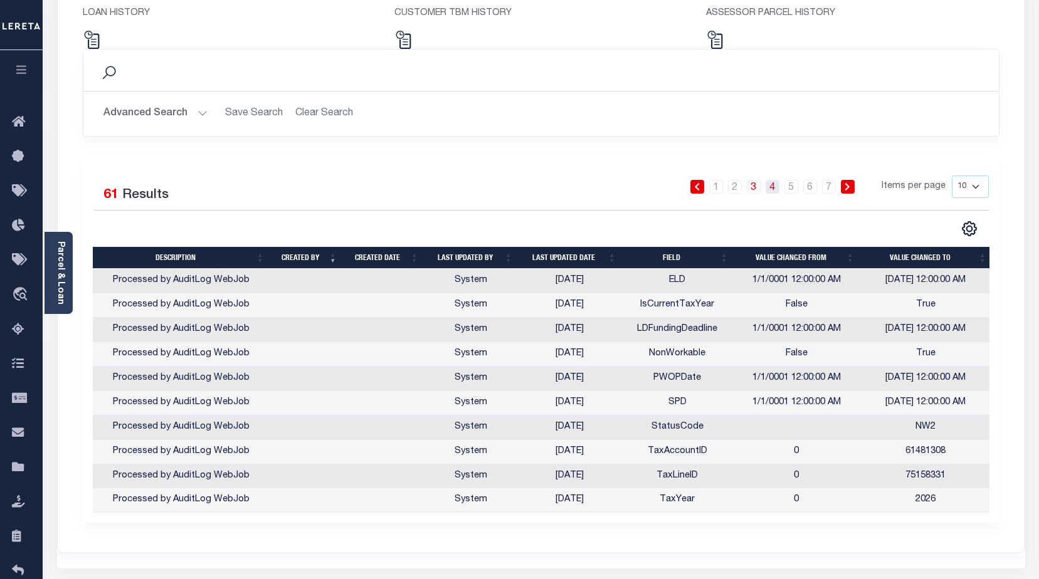
click at [773, 192] on link "4" at bounding box center [772, 187] width 14 height 14
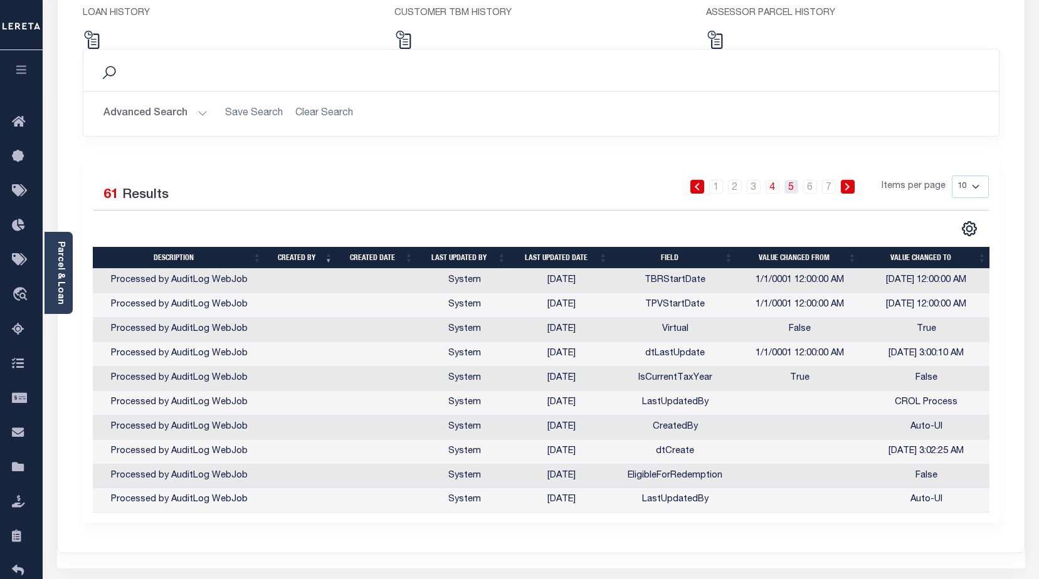
click at [792, 192] on link "5" at bounding box center [791, 187] width 14 height 14
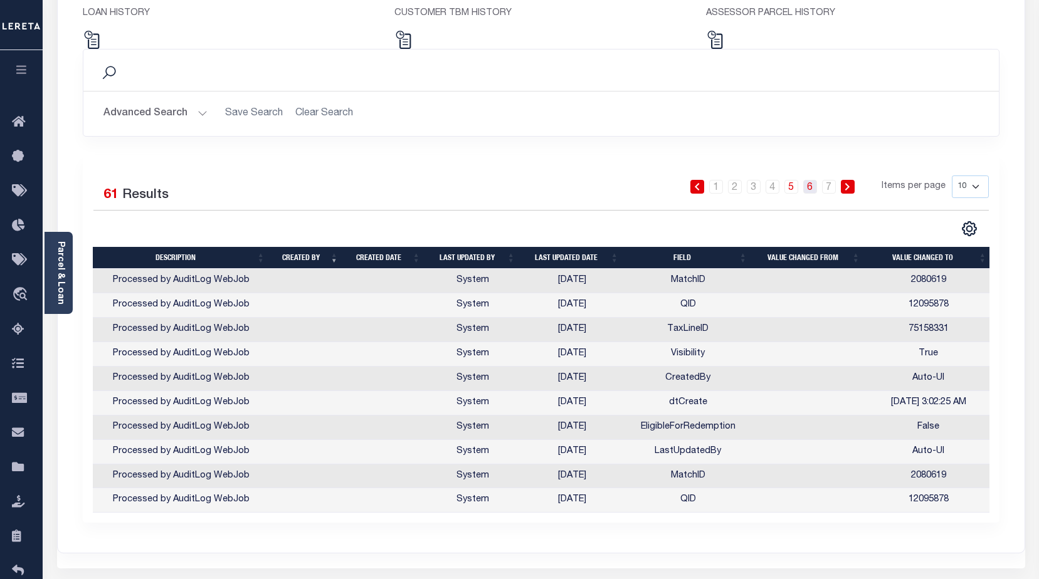
click at [808, 191] on link "6" at bounding box center [810, 187] width 14 height 14
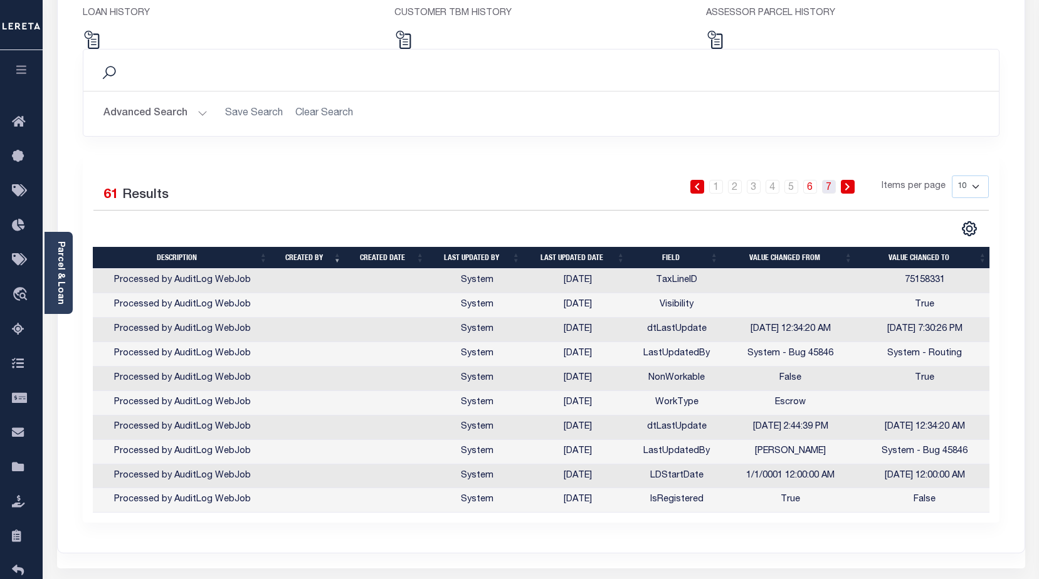
click at [829, 190] on link "7" at bounding box center [829, 187] width 14 height 14
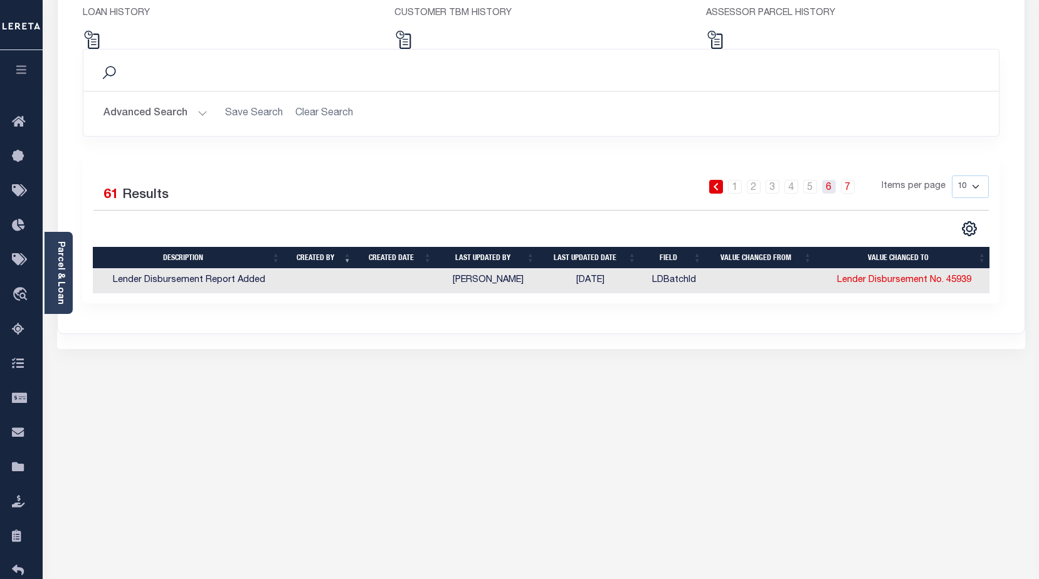
click at [827, 190] on link "6" at bounding box center [829, 187] width 14 height 14
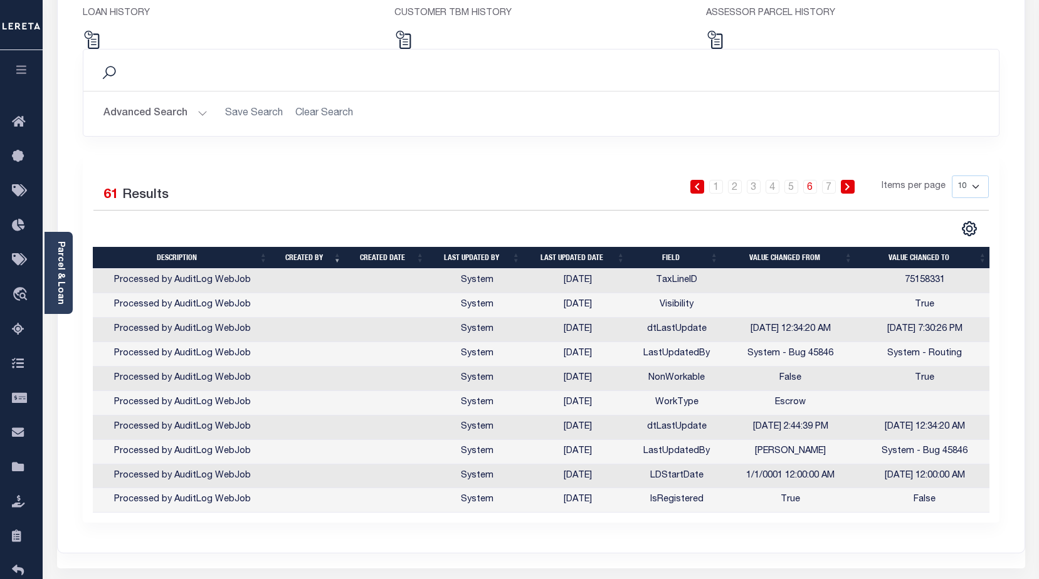
click at [811, 189] on link "6" at bounding box center [810, 187] width 14 height 14
click at [785, 185] on li "5" at bounding box center [791, 187] width 19 height 14
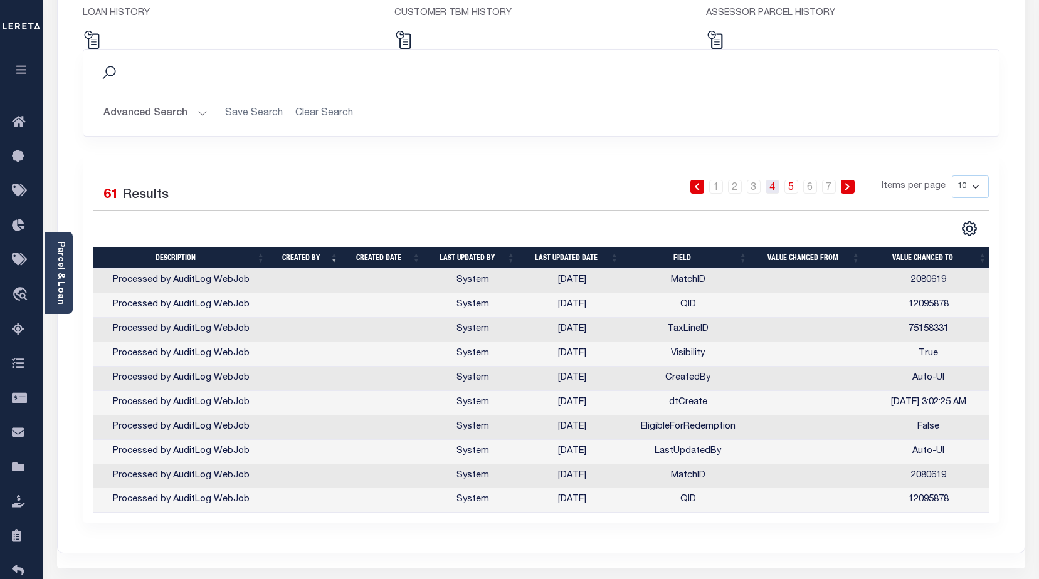
click at [776, 189] on link "4" at bounding box center [772, 187] width 14 height 14
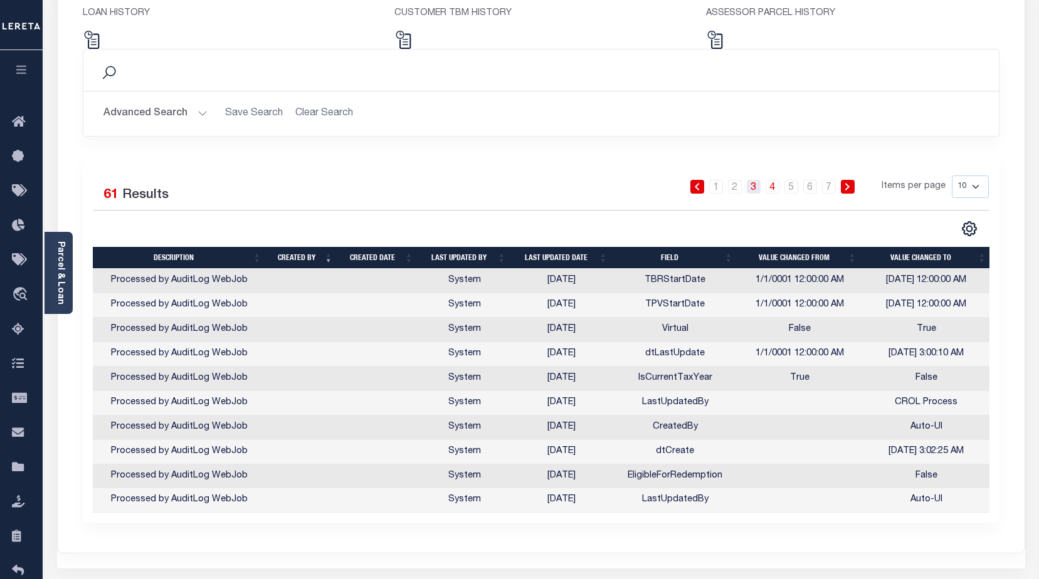
click at [759, 190] on link "3" at bounding box center [754, 187] width 14 height 14
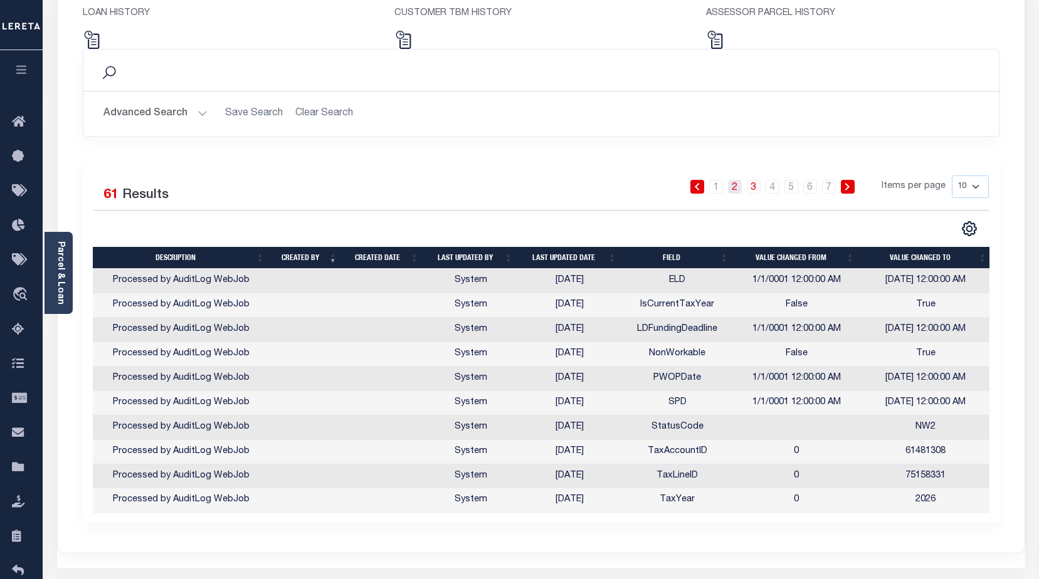
click at [737, 189] on link "2" at bounding box center [735, 187] width 14 height 14
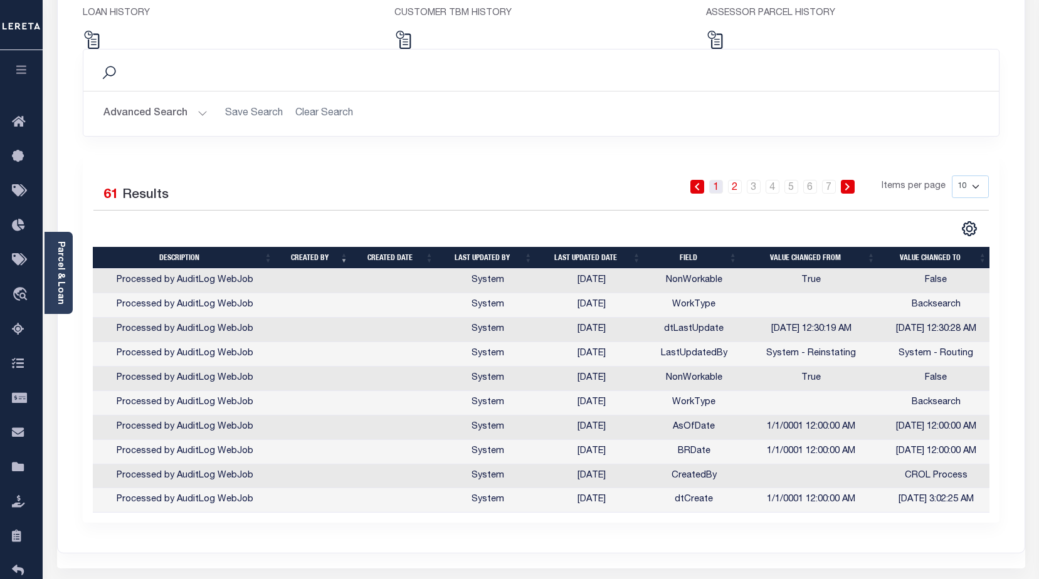
click at [723, 189] on link "1" at bounding box center [716, 187] width 14 height 14
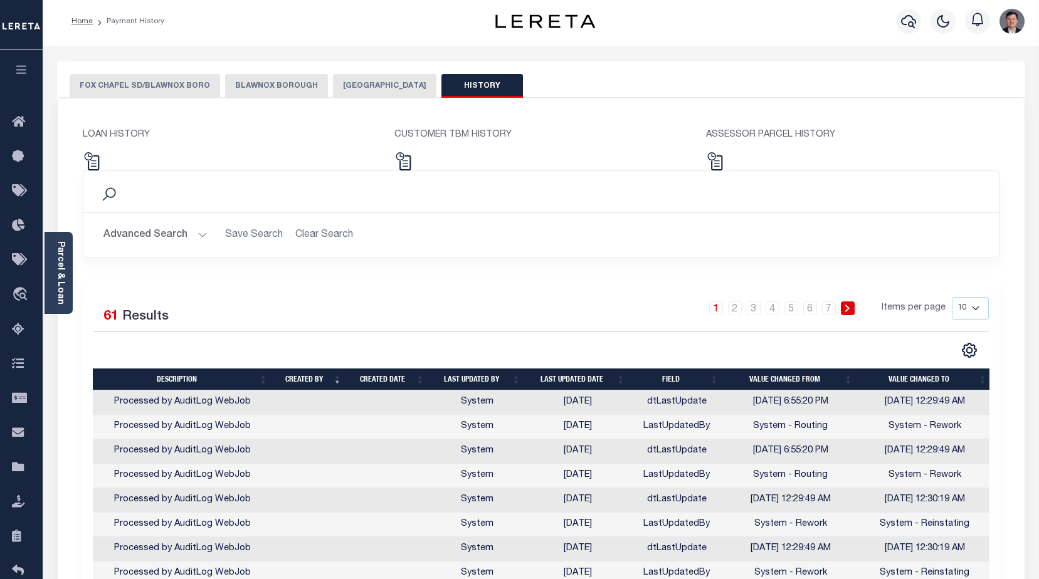
scroll to position [188, 0]
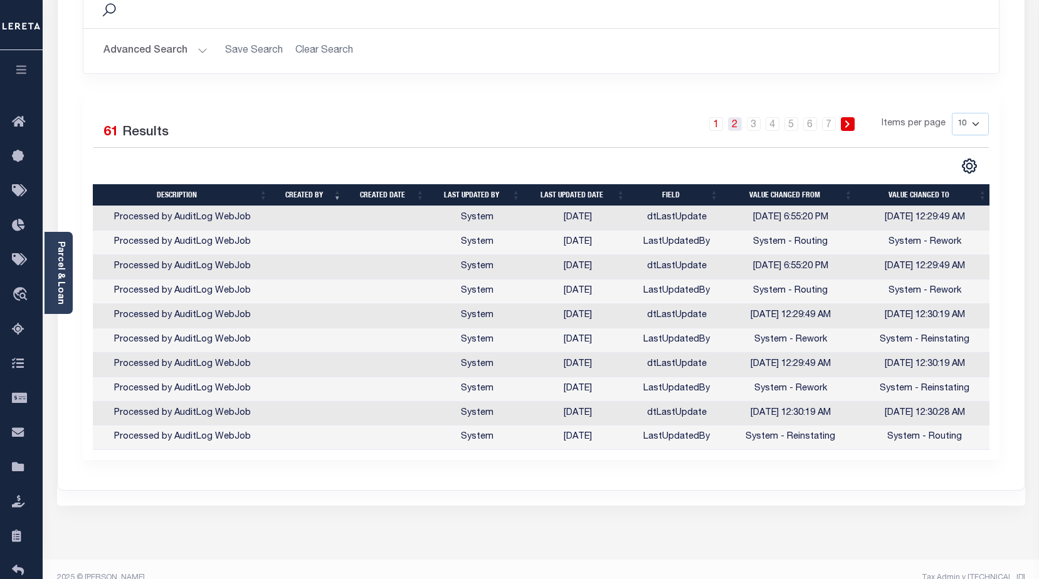
click at [739, 125] on link "2" at bounding box center [735, 124] width 14 height 14
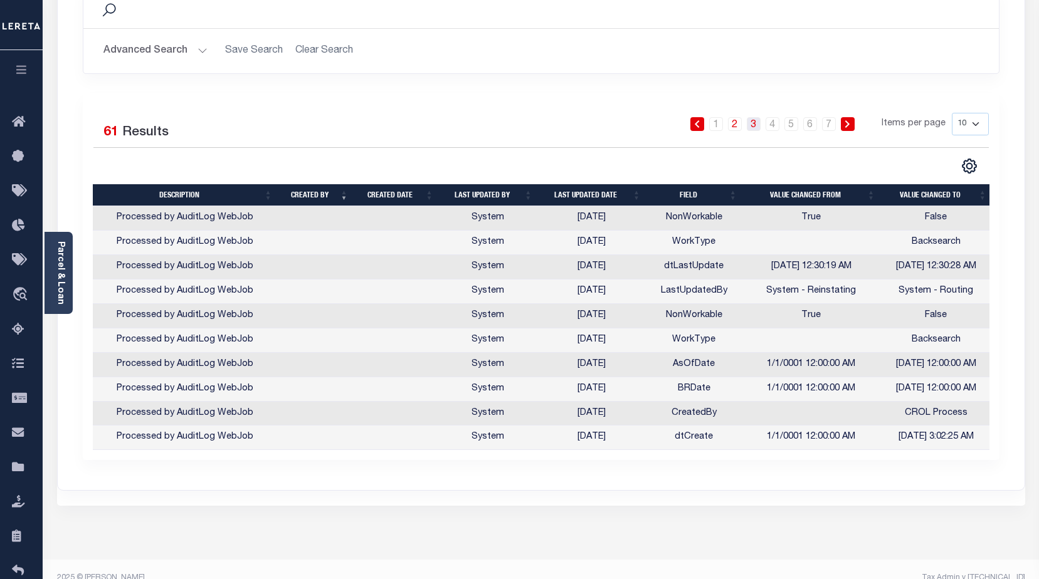
click at [754, 130] on link "3" at bounding box center [754, 124] width 14 height 14
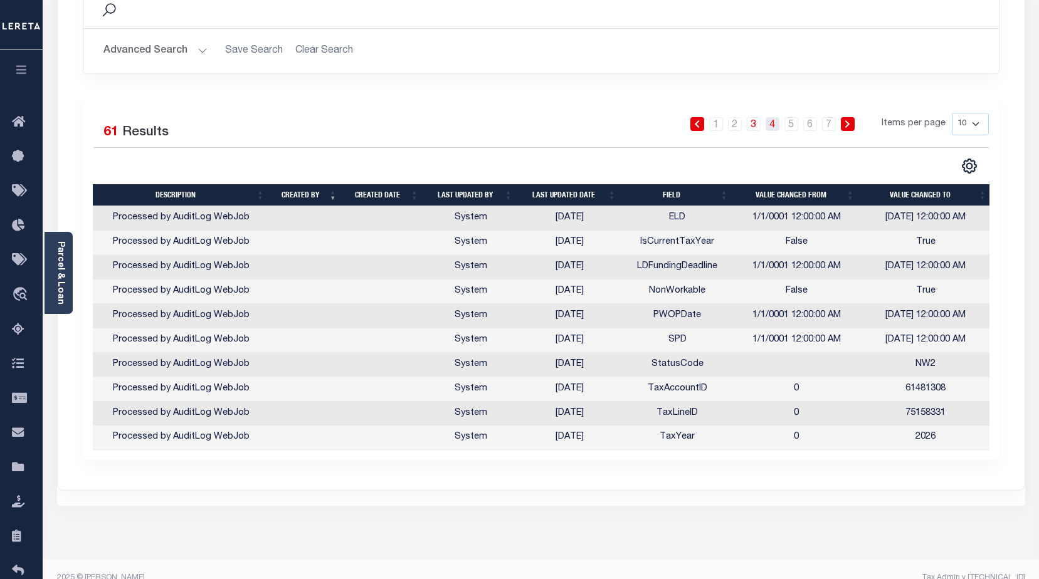
click at [776, 128] on link "4" at bounding box center [772, 124] width 14 height 14
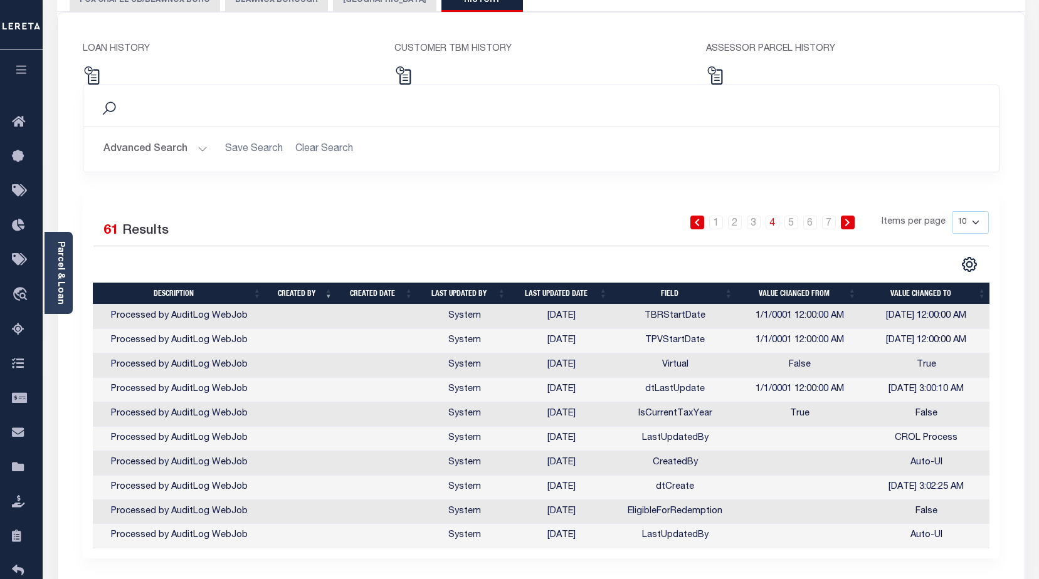
scroll to position [0, 0]
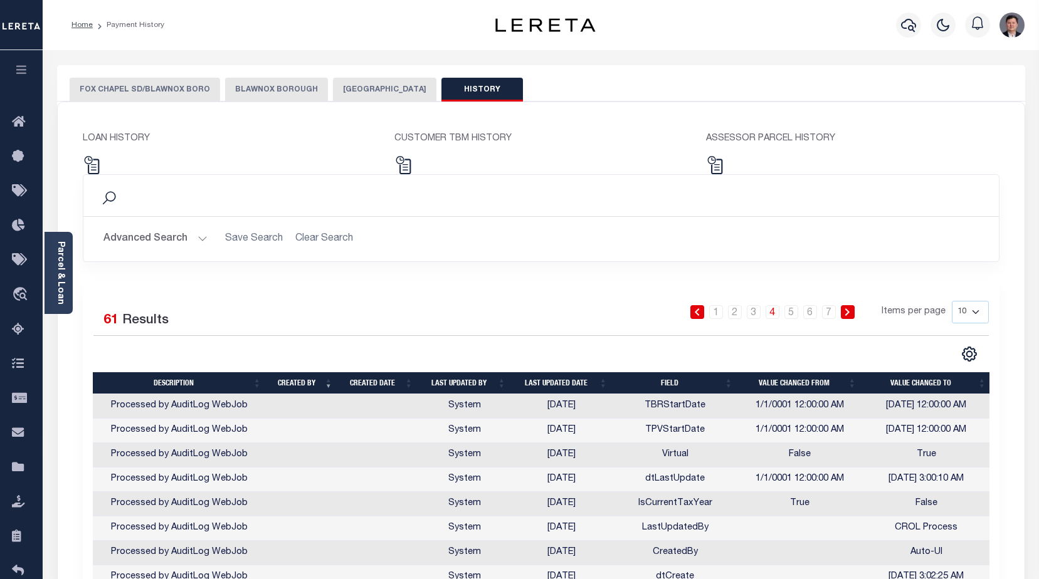
click at [178, 92] on button "FOX CHAPEL SD/BLAWNOX BORO" at bounding box center [145, 90] width 150 height 24
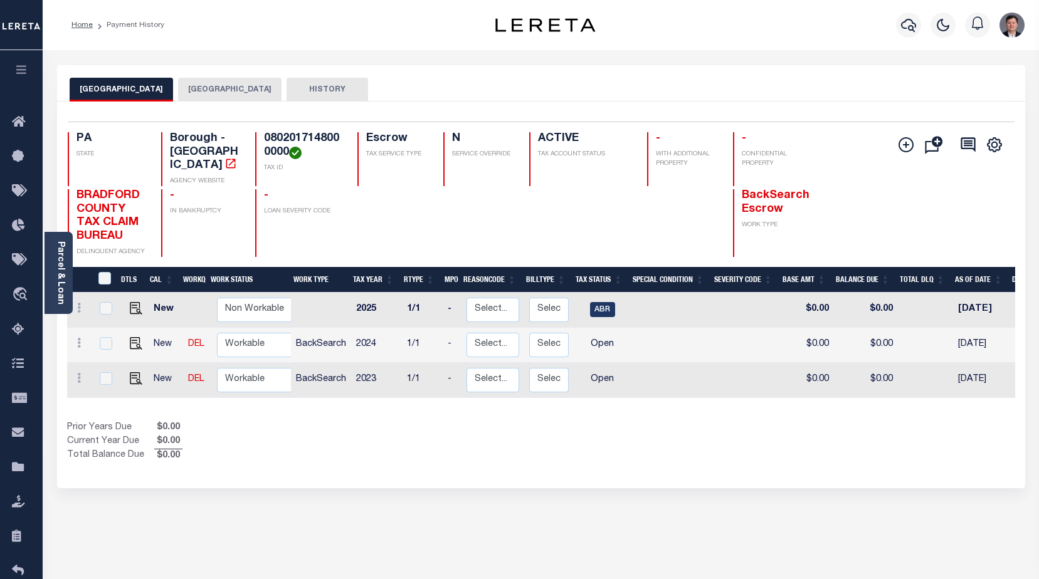
click at [251, 85] on button "ATHENS AREA SCHOOL DISTRICT" at bounding box center [229, 90] width 103 height 24
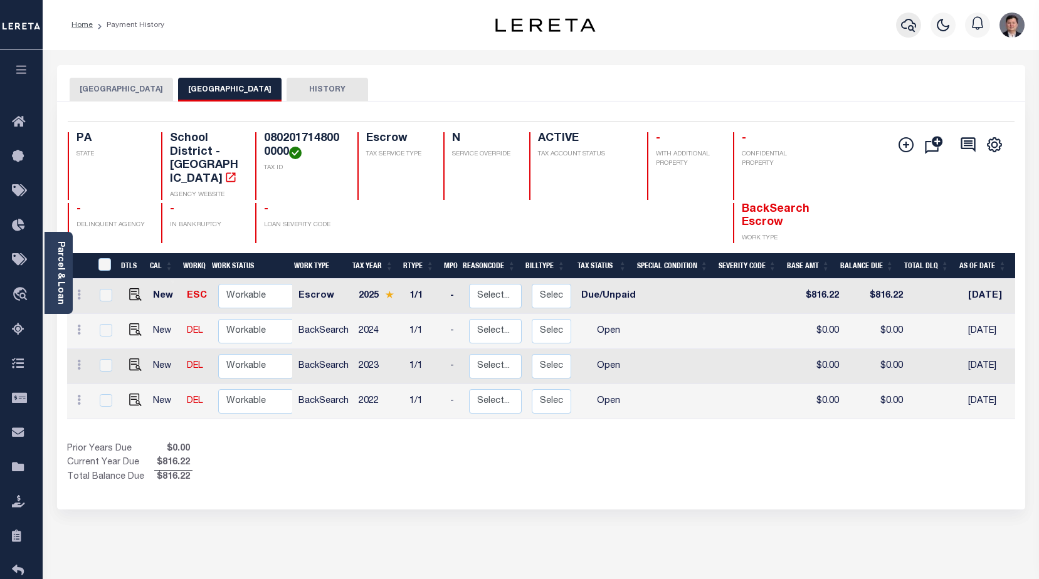
click at [901, 24] on icon "button" at bounding box center [908, 25] width 15 height 15
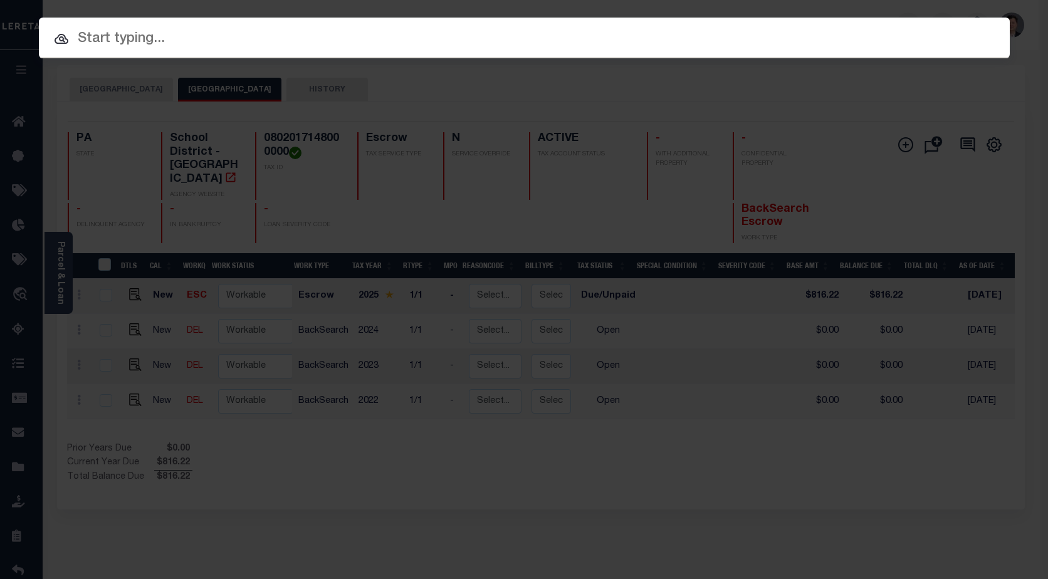
click at [345, 40] on input "text" at bounding box center [524, 39] width 971 height 22
paste input "17656"
type input "17656"
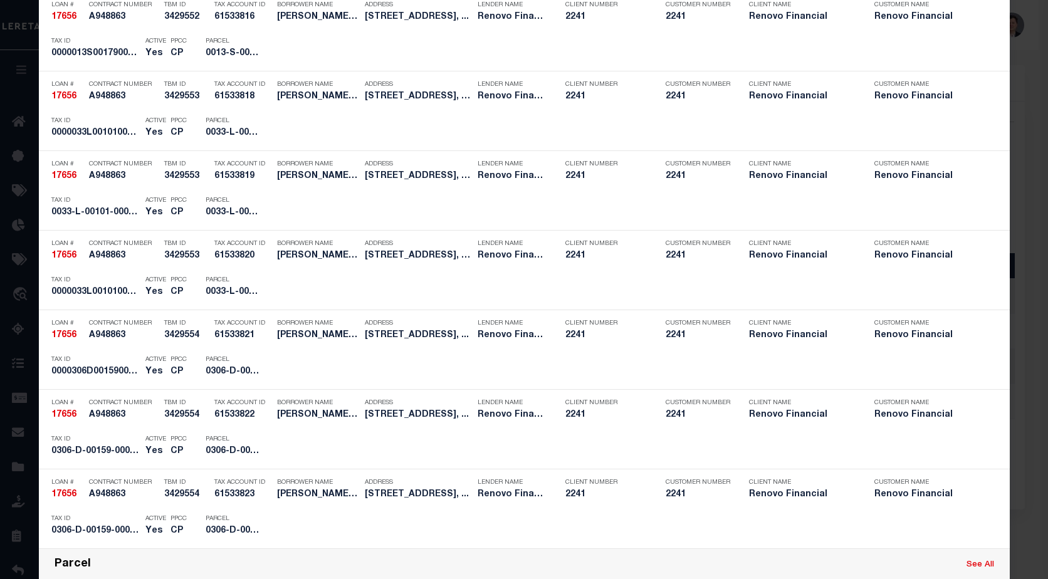
scroll to position [1505, 0]
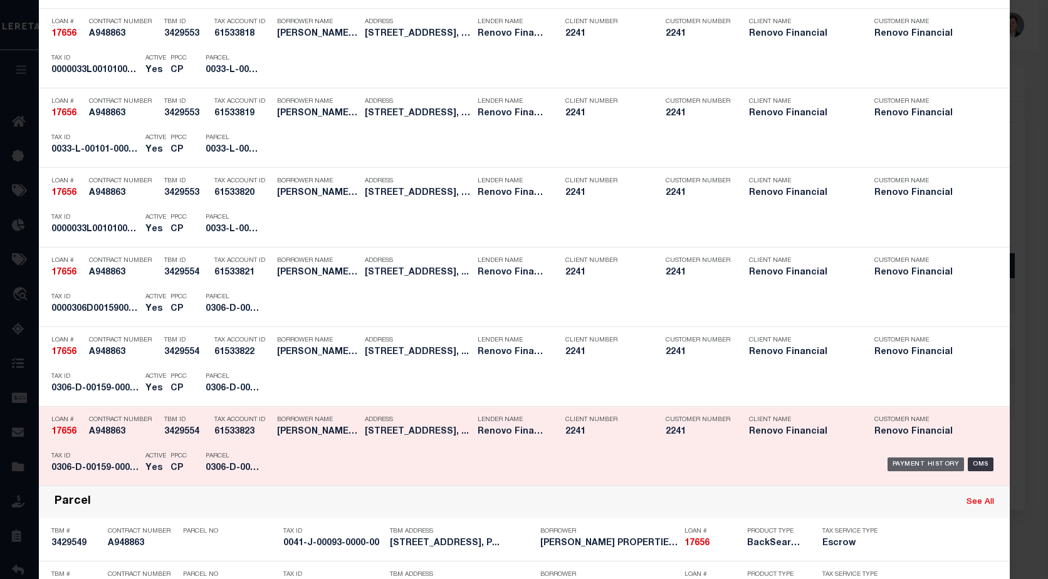
click at [907, 463] on div "Payment History" at bounding box center [926, 465] width 77 height 14
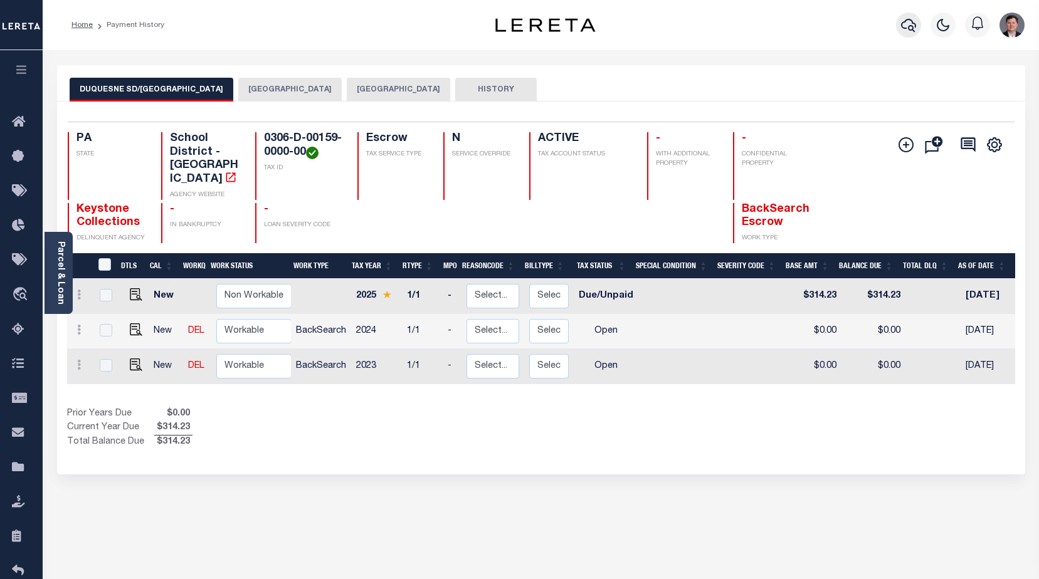
click at [913, 19] on icon "button" at bounding box center [908, 25] width 15 height 15
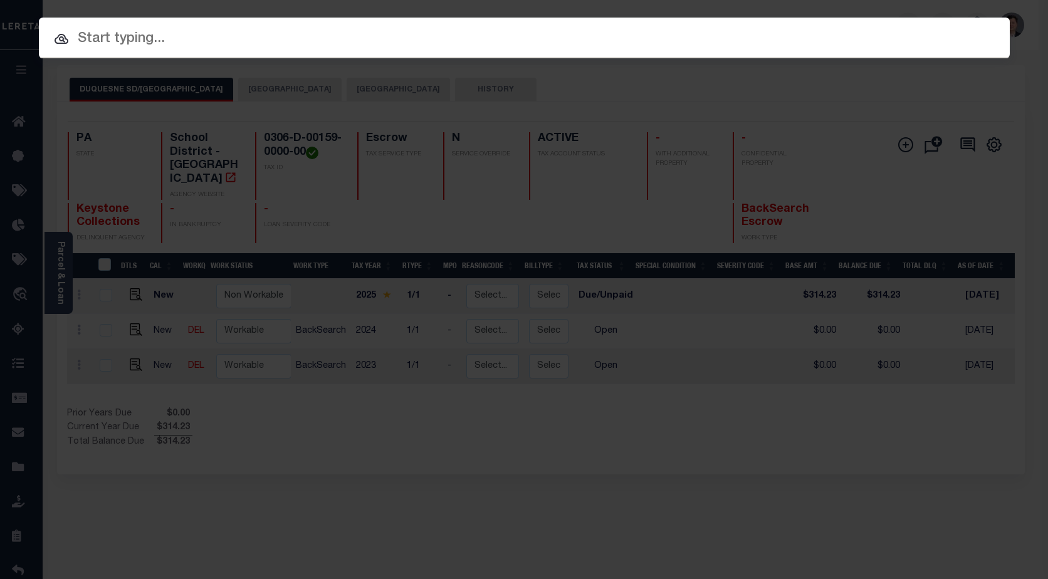
click at [148, 41] on input "text" at bounding box center [524, 39] width 971 height 22
paste input "10011491"
type input "10011491"
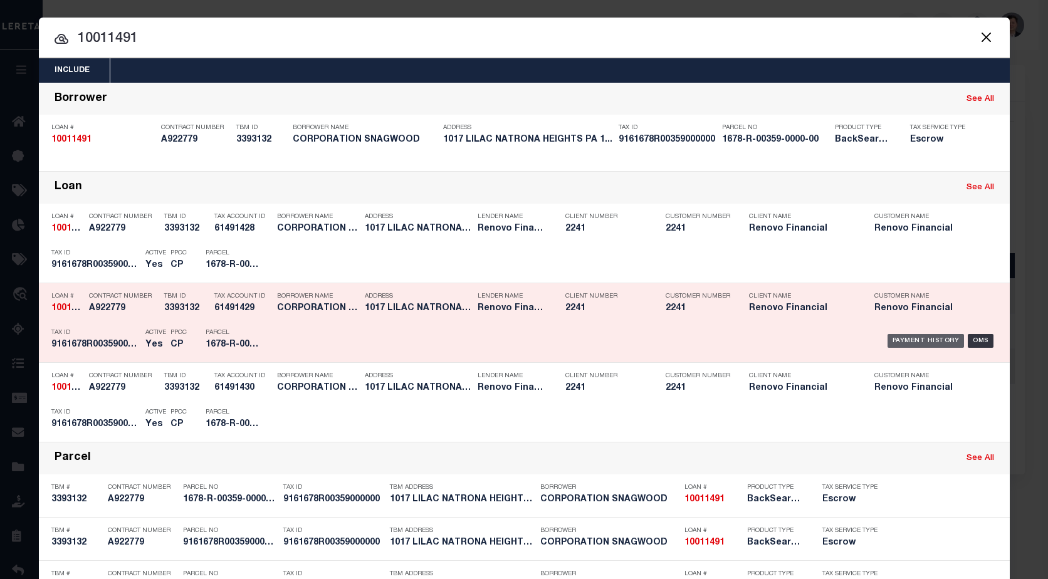
click at [928, 339] on div "Payment History" at bounding box center [926, 341] width 77 height 14
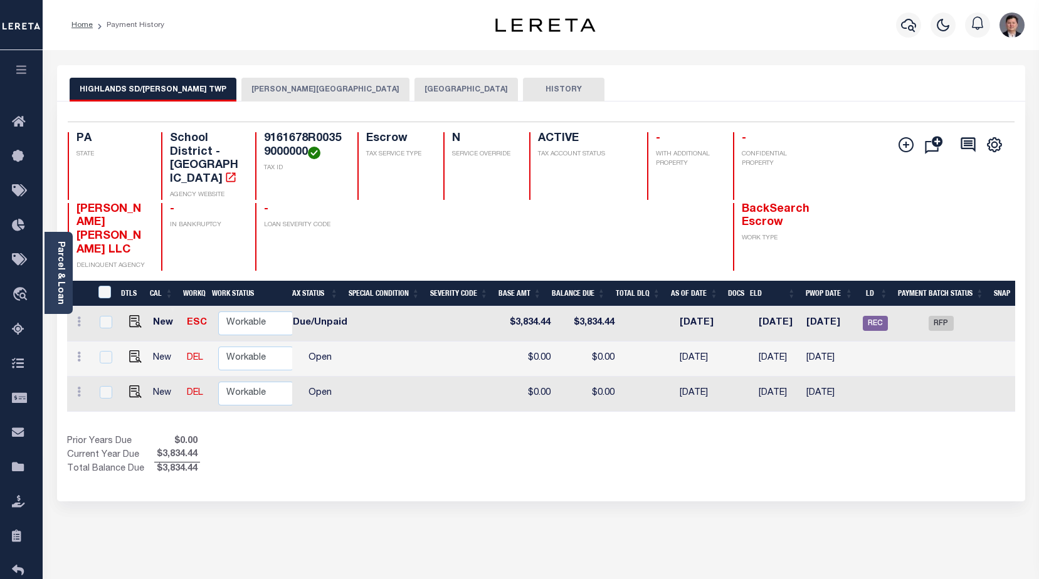
scroll to position [0, 300]
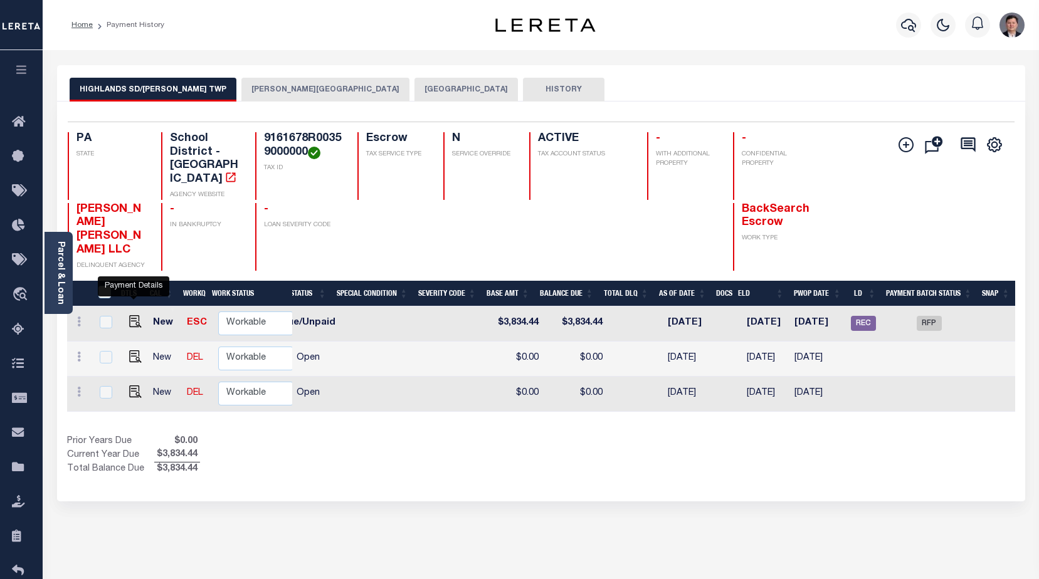
drag, startPoint x: 131, startPoint y: 295, endPoint x: 148, endPoint y: 295, distance: 16.9
click at [131, 315] on img "" at bounding box center [135, 321] width 13 height 13
checkbox input "true"
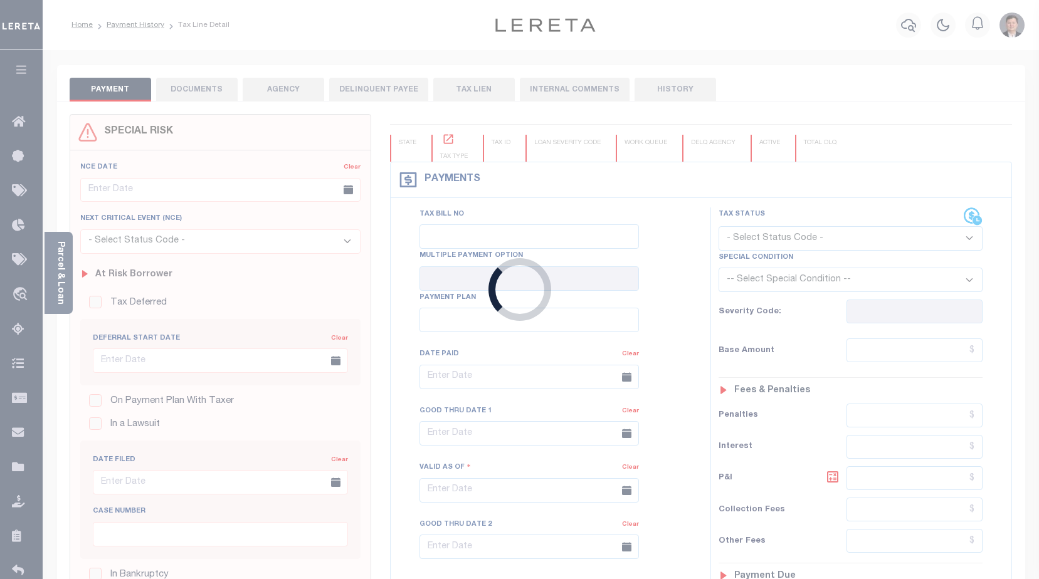
checkbox input "false"
type input "[DATE]"
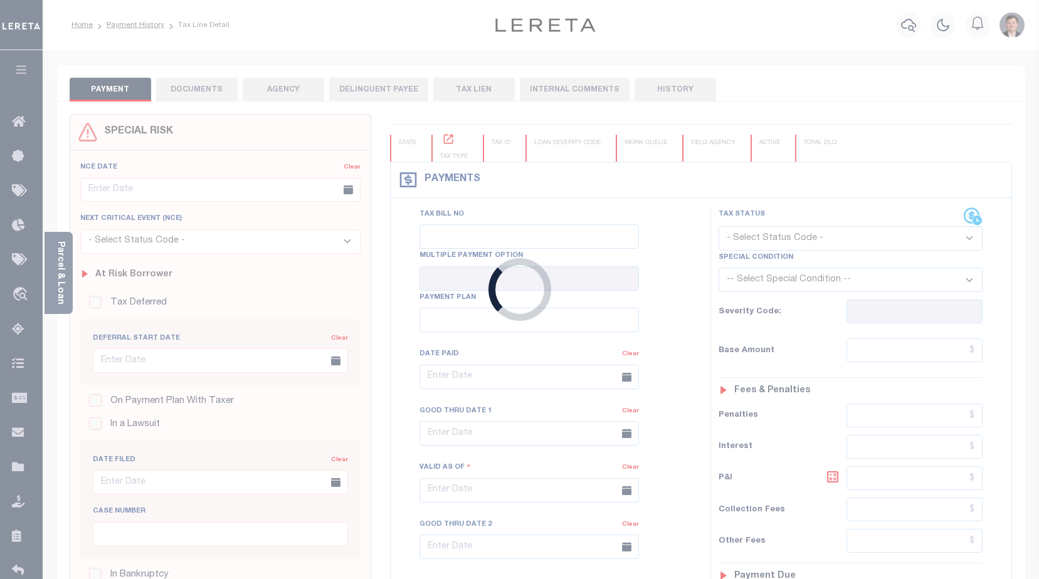
type input "[DATE]"
select select "DUE"
type input "$3,834.44"
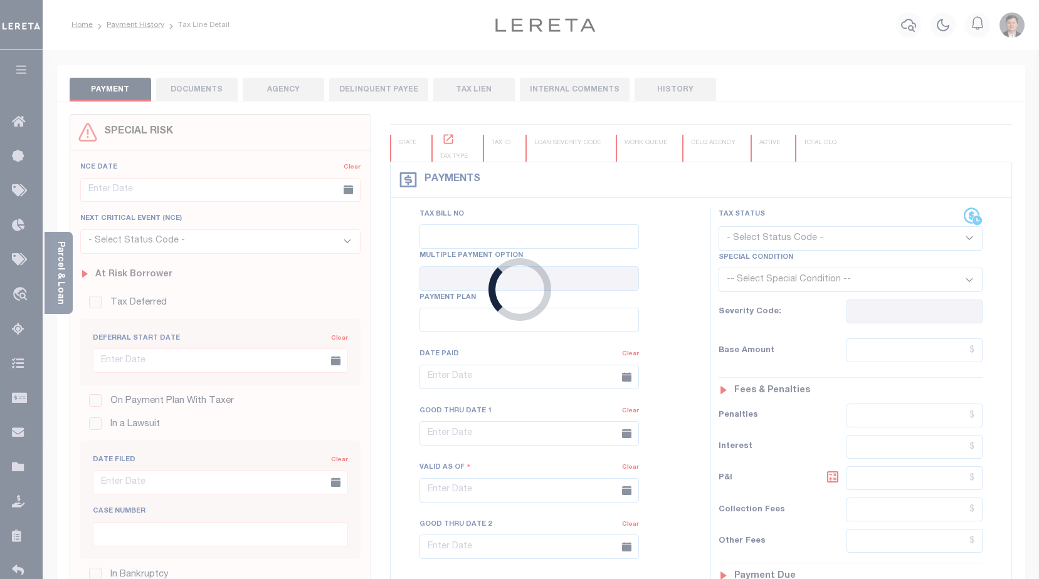
type input "$3,912.69"
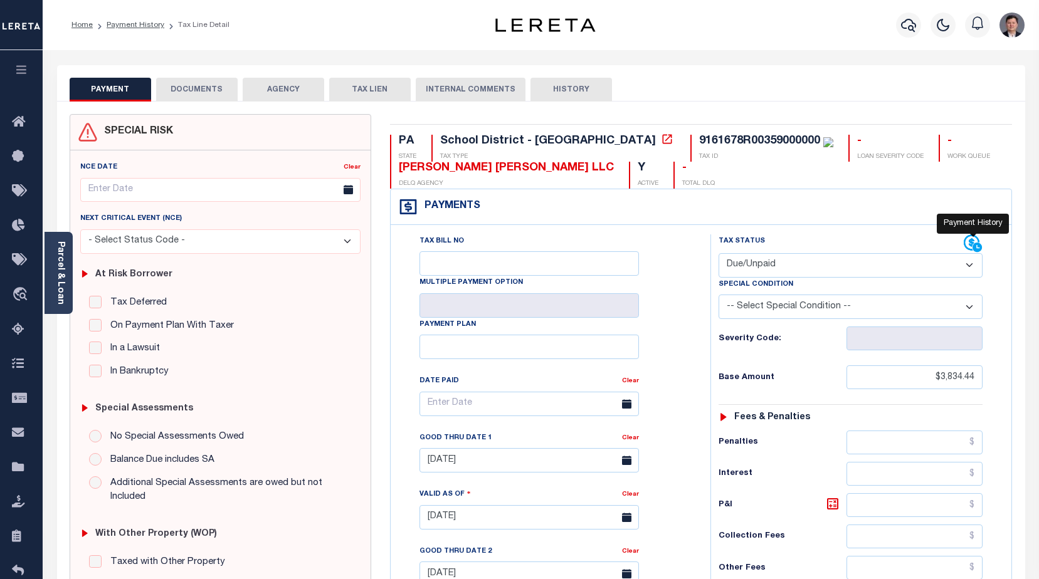
click at [971, 241] on icon at bounding box center [972, 243] width 16 height 16
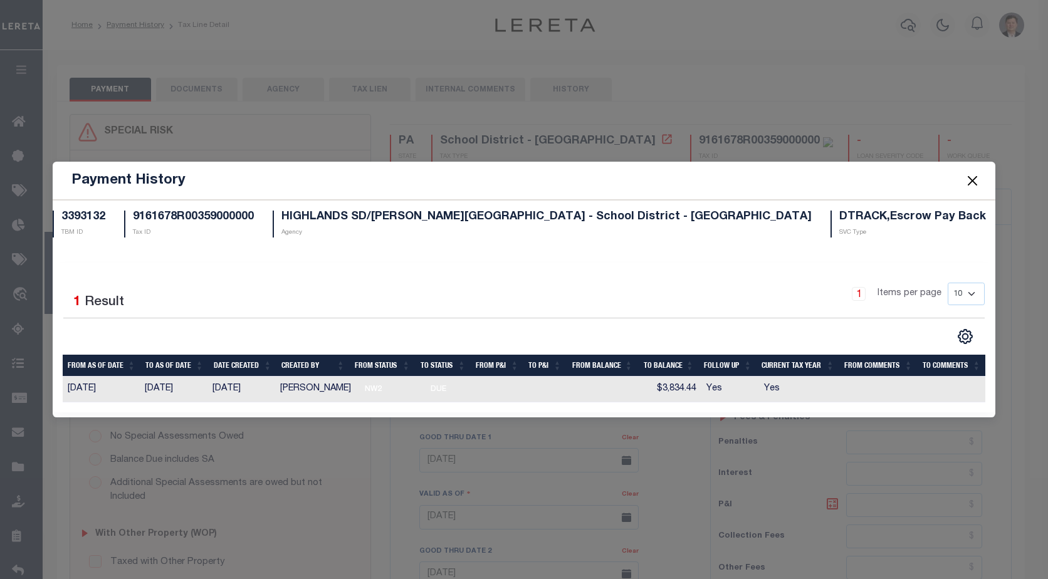
drag, startPoint x: 967, startPoint y: 178, endPoint x: 960, endPoint y: 174, distance: 7.9
click at [965, 177] on button "Close" at bounding box center [972, 180] width 16 height 16
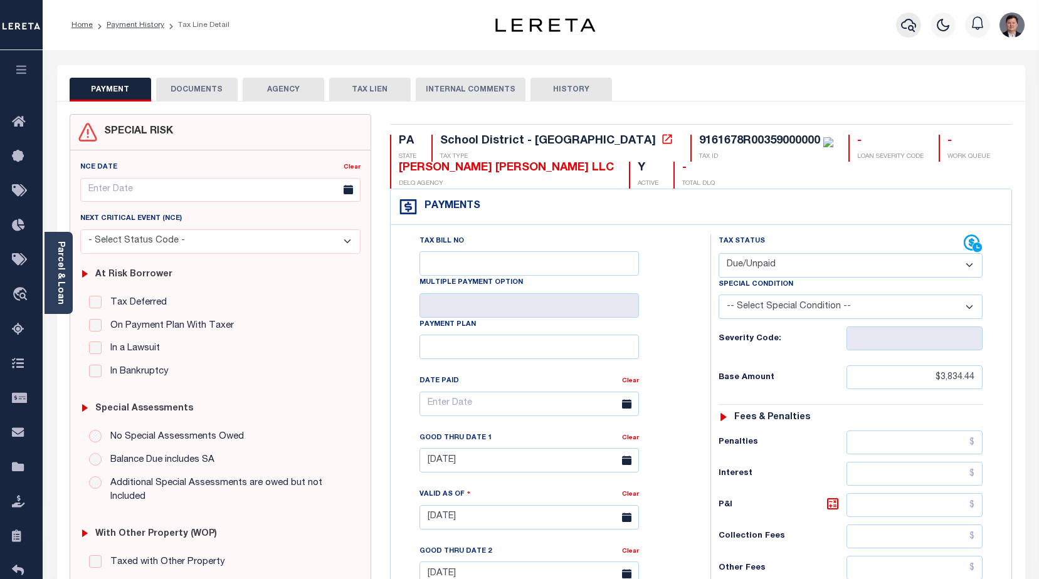
click at [905, 28] on icon "button" at bounding box center [908, 25] width 15 height 15
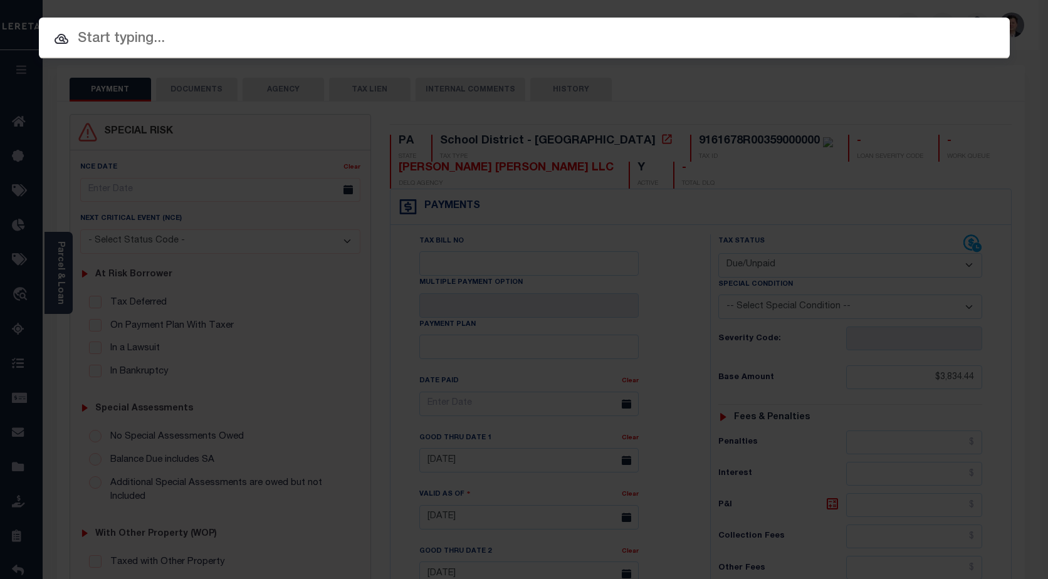
click at [139, 40] on input "text" at bounding box center [524, 39] width 971 height 22
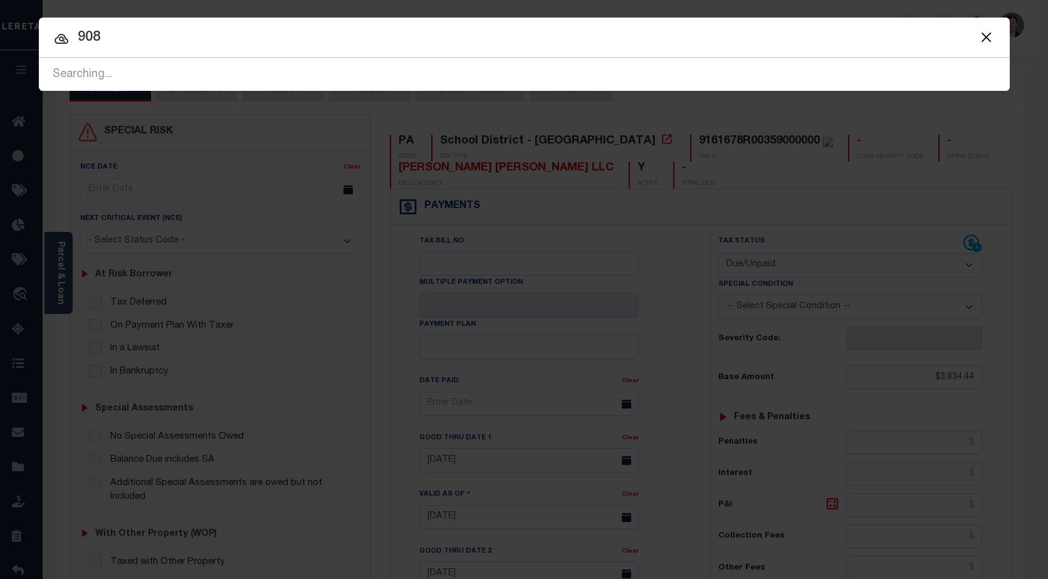
type input "9080"
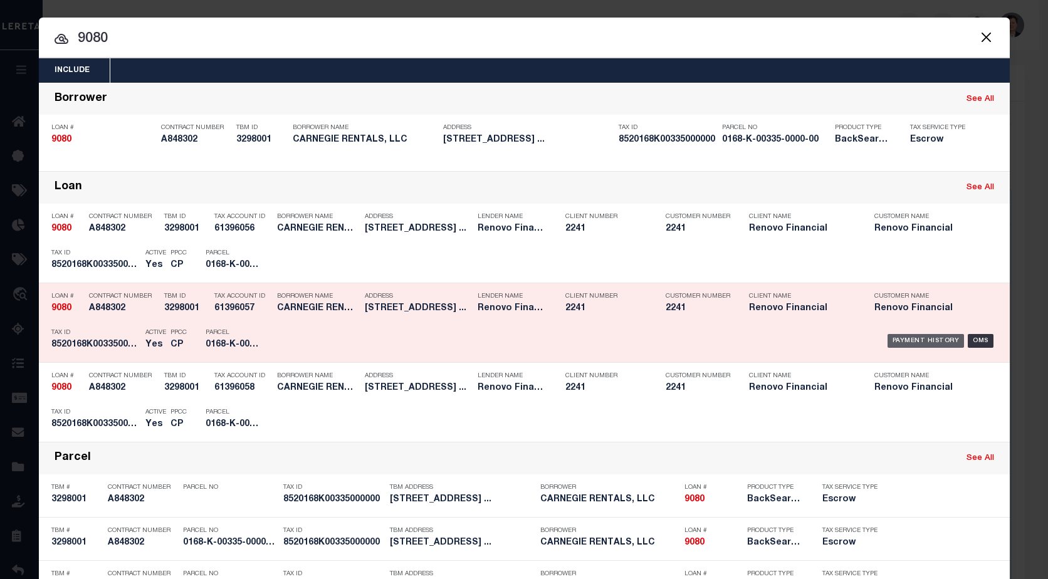
click at [906, 343] on div "Payment History" at bounding box center [926, 341] width 77 height 14
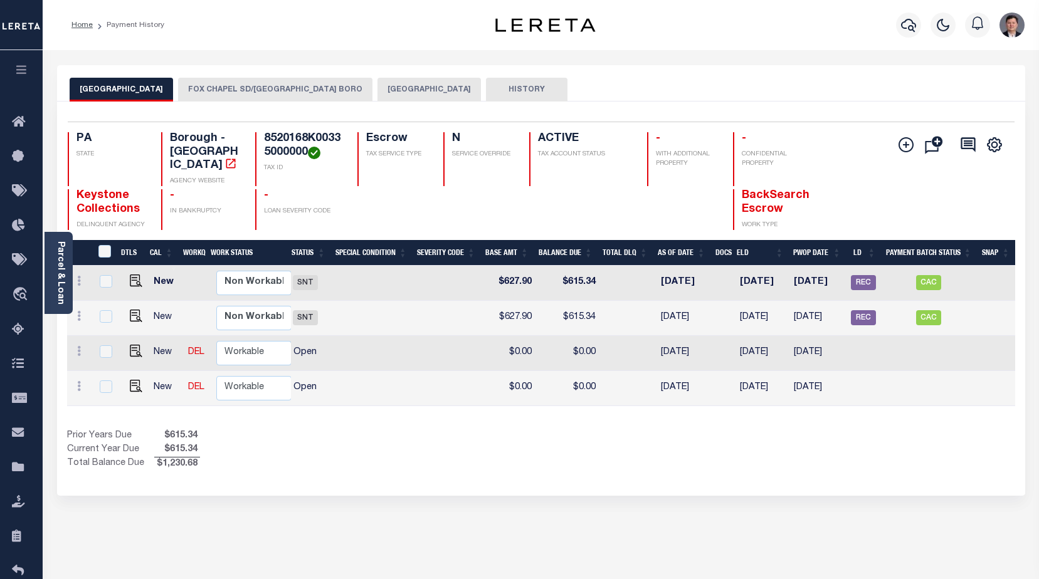
scroll to position [0, 164]
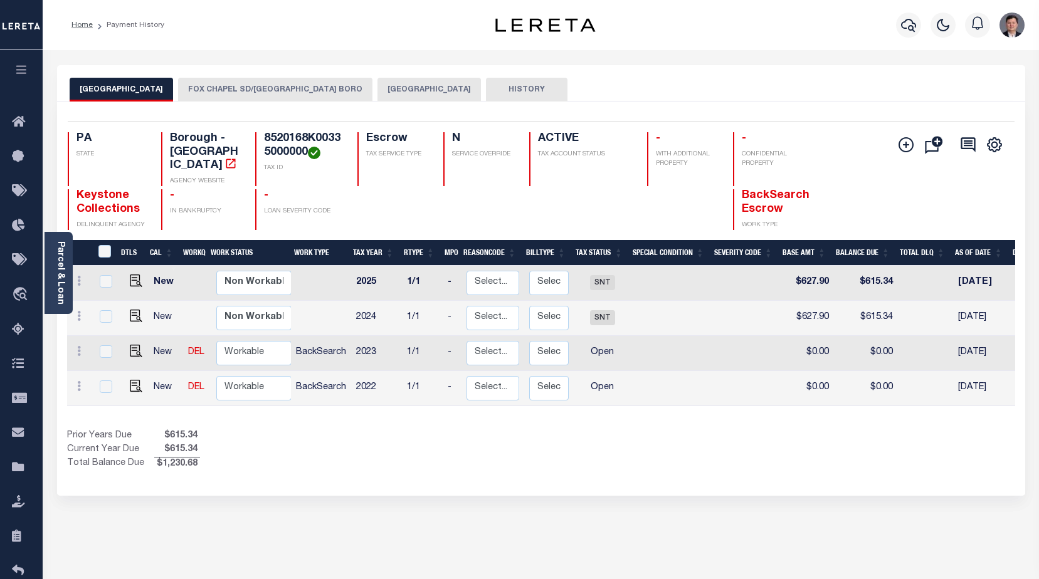
click at [274, 88] on button "FOX CHAPEL SD/SHARPSBURG BORO" at bounding box center [275, 90] width 194 height 24
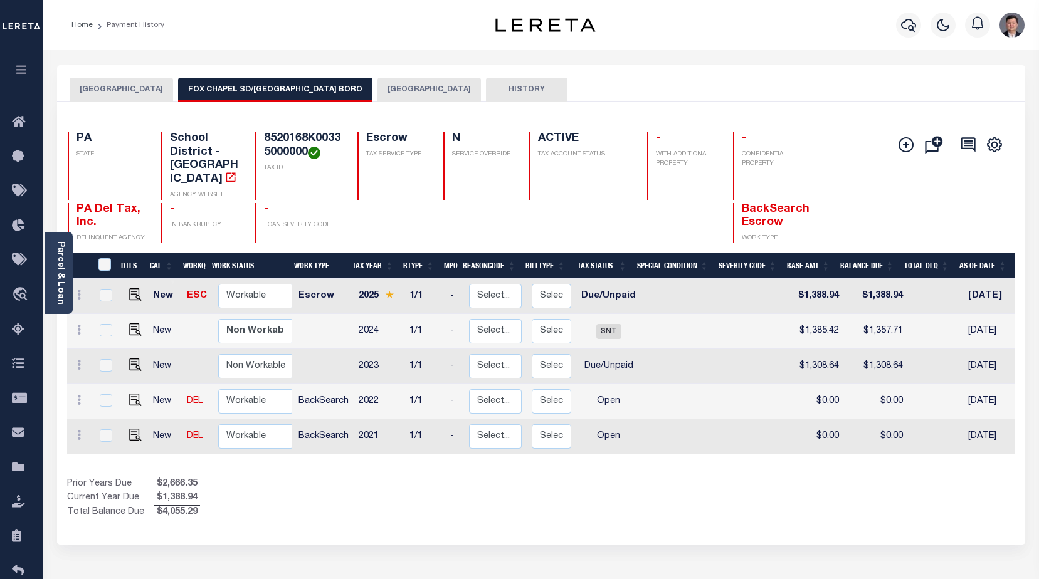
drag, startPoint x: 686, startPoint y: 451, endPoint x: 750, endPoint y: 451, distance: 63.9
click at [750, 451] on div "DTLS CAL WorkQ Work Status Work Type Tax Year RType MPO ReasonCode BillType Tax…" at bounding box center [541, 386] width 948 height 266
click at [134, 288] on img "" at bounding box center [135, 294] width 13 height 13
checkbox input "true"
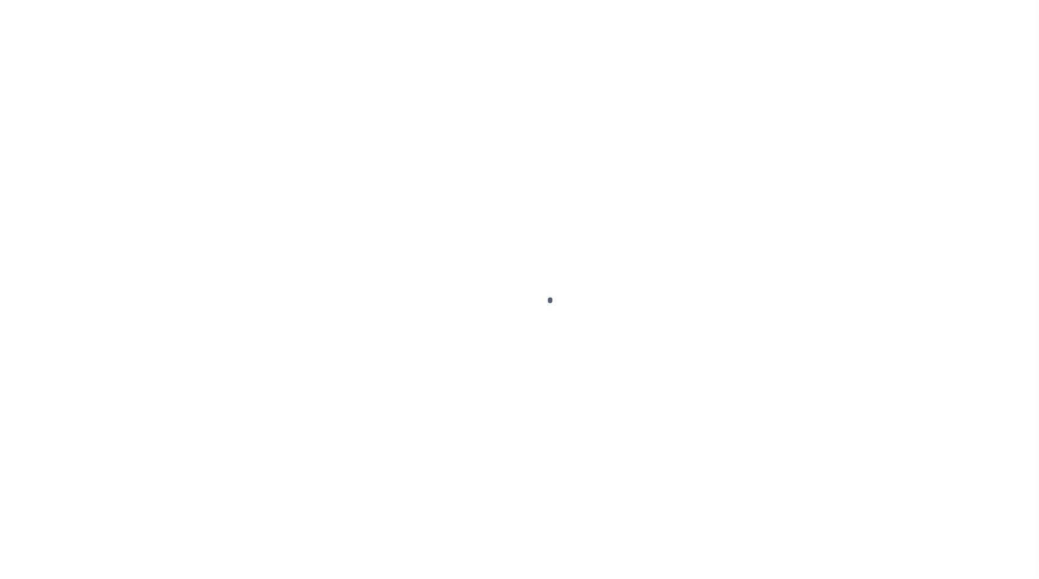
checkbox input "false"
type input "1140"
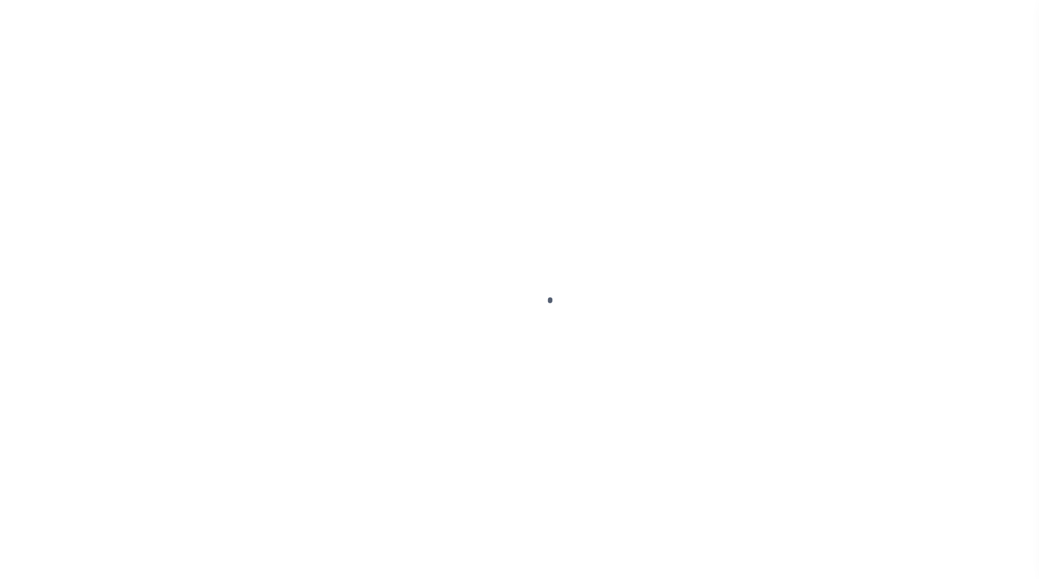
type input "[DATE]"
select select "DUE"
type input "$1,388.94"
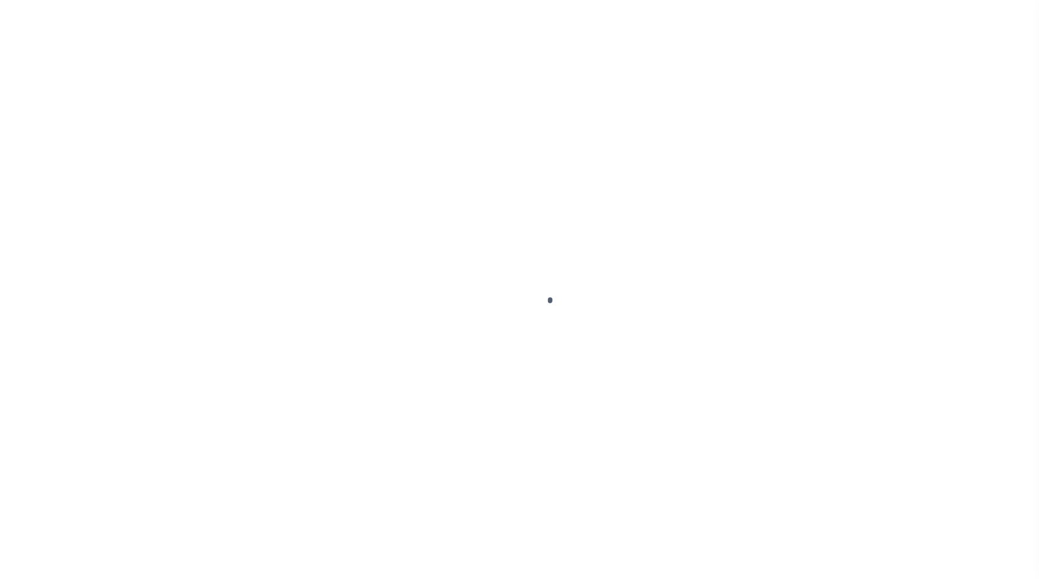
type input "$1,388.94"
type input "$1,417.29"
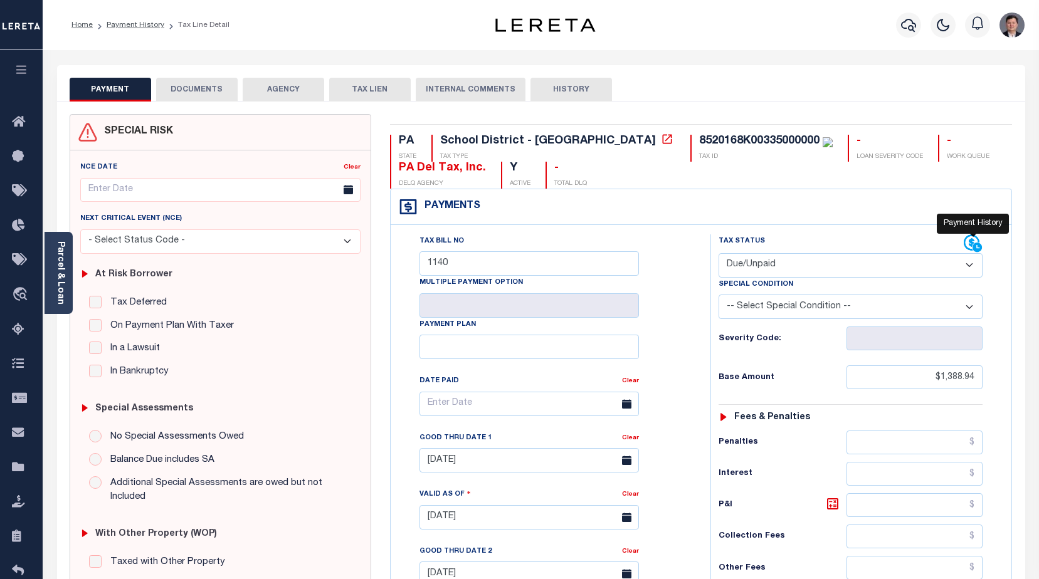
click at [969, 243] on icon at bounding box center [973, 243] width 19 height 19
